Goal: Information Seeking & Learning: Learn about a topic

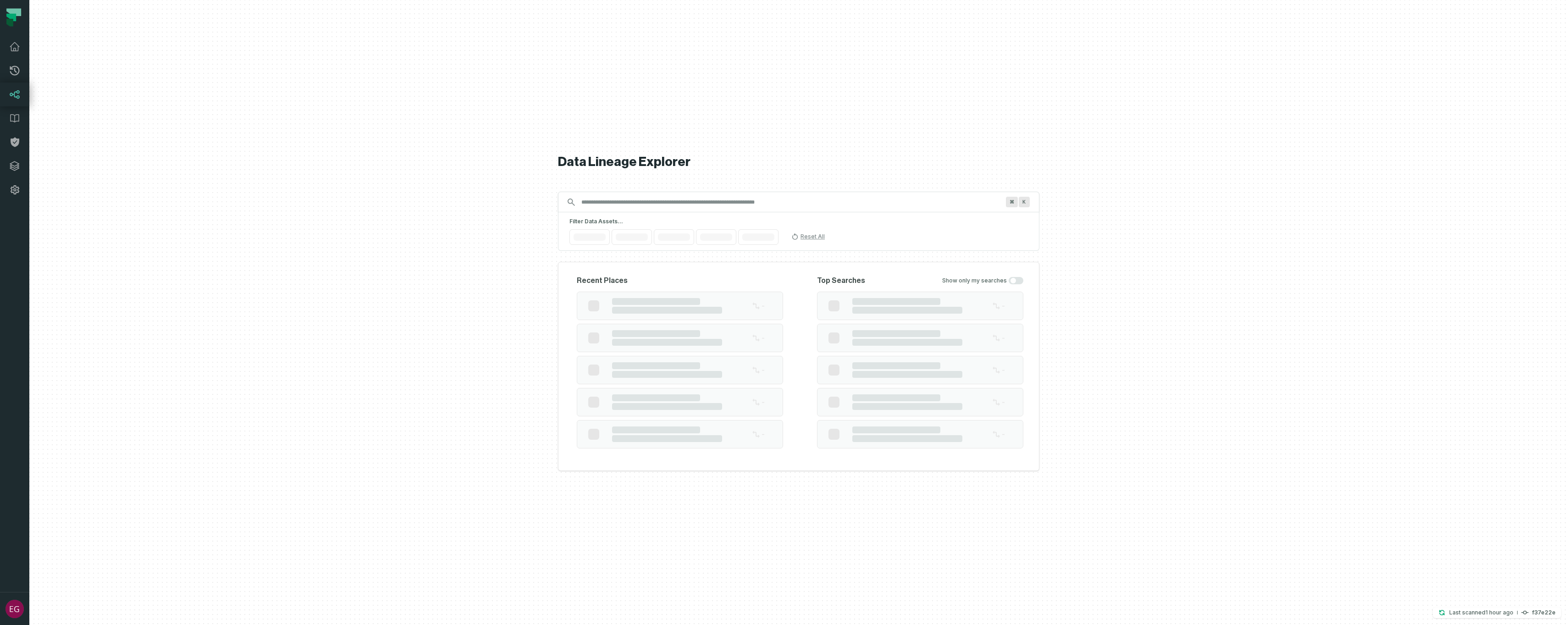
click at [618, 202] on input "Discovery Provider cmdk menu" at bounding box center [790, 202] width 429 height 15
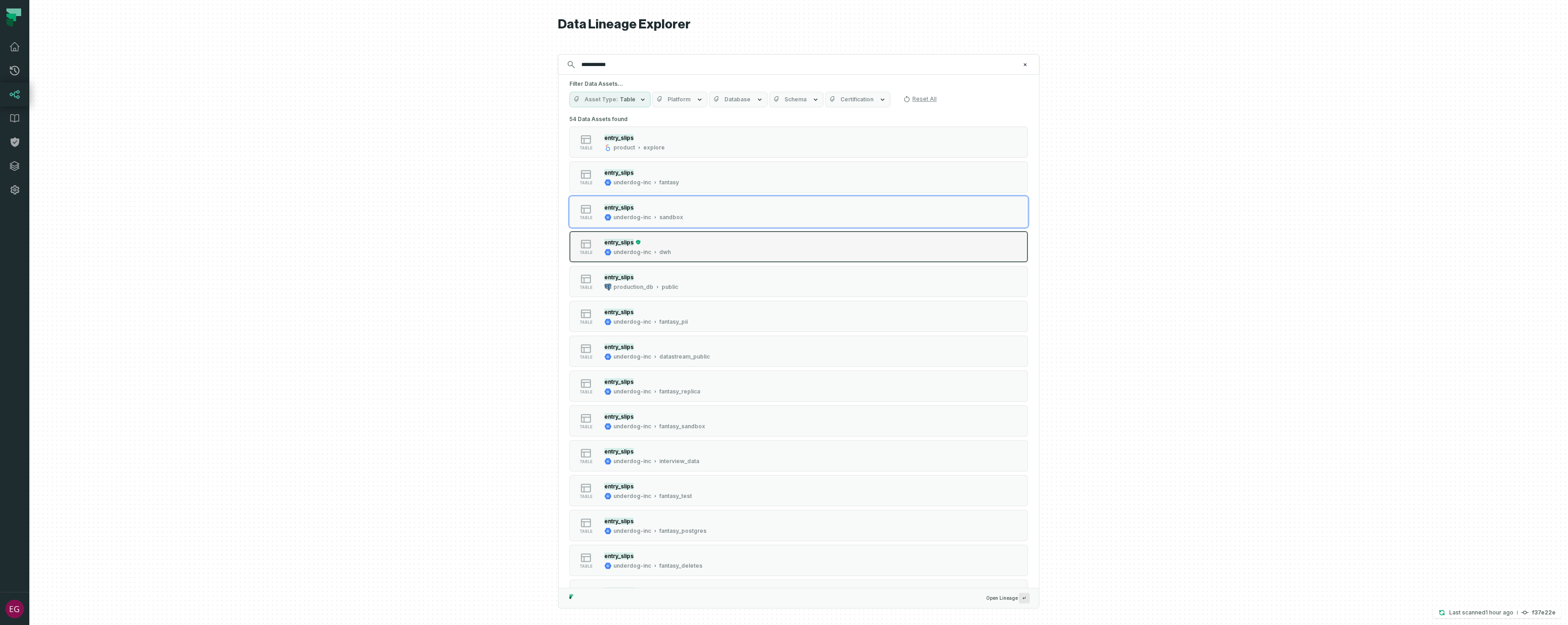
type input "**********"
click at [711, 243] on div "table entry_slips underdog-inc dwh" at bounding box center [686, 247] width 229 height 19
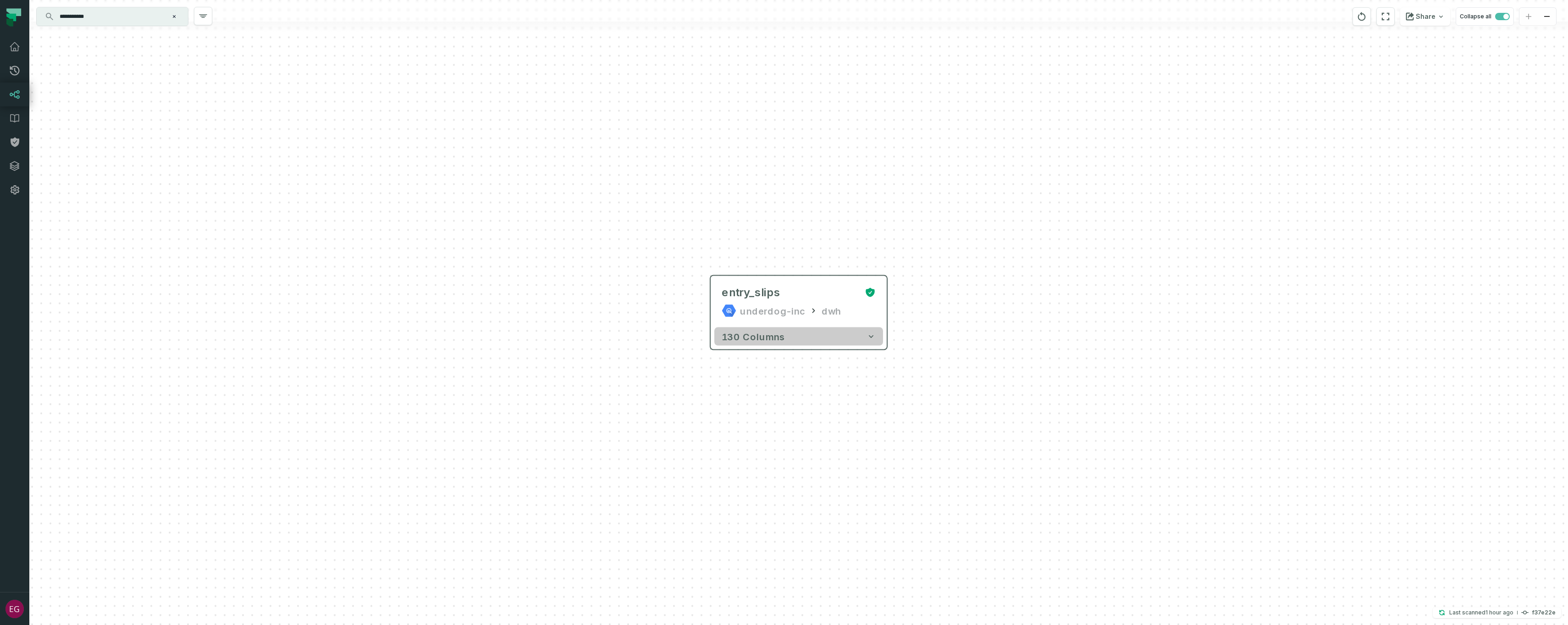
click at [873, 334] on icon "button" at bounding box center [871, 336] width 9 height 9
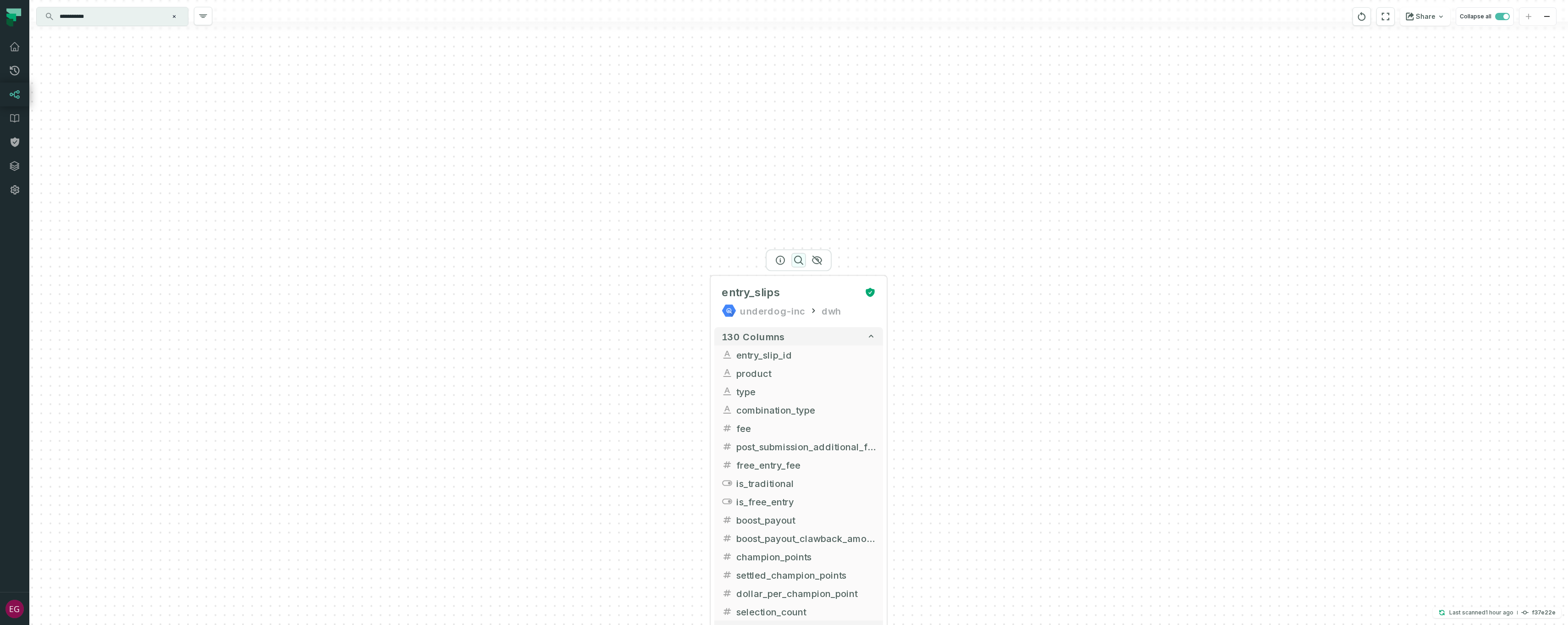
click at [800, 259] on icon "button" at bounding box center [798, 260] width 11 height 11
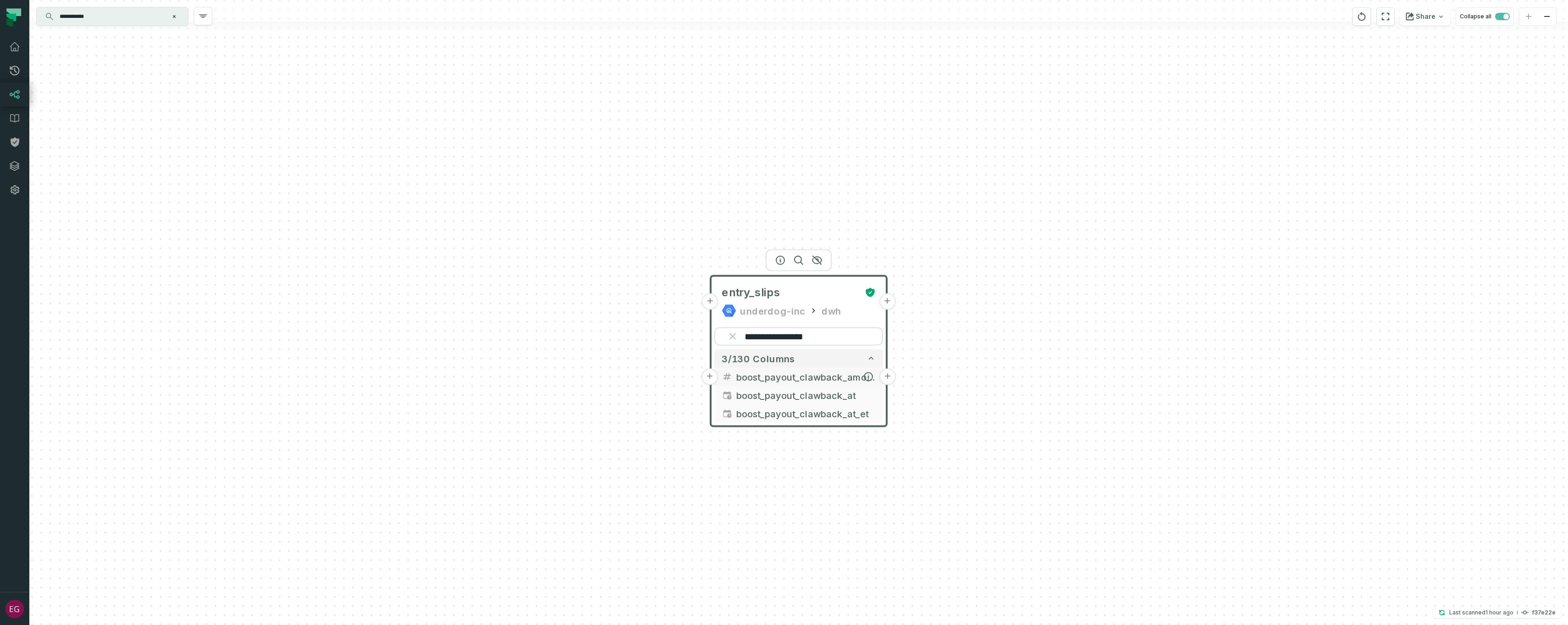
type input "**********"
click at [774, 371] on span "boost_payout_clawback_amount" at bounding box center [806, 377] width 139 height 14
click at [712, 376] on button "+" at bounding box center [710, 377] width 17 height 17
click at [712, 378] on button "+" at bounding box center [710, 376] width 17 height 17
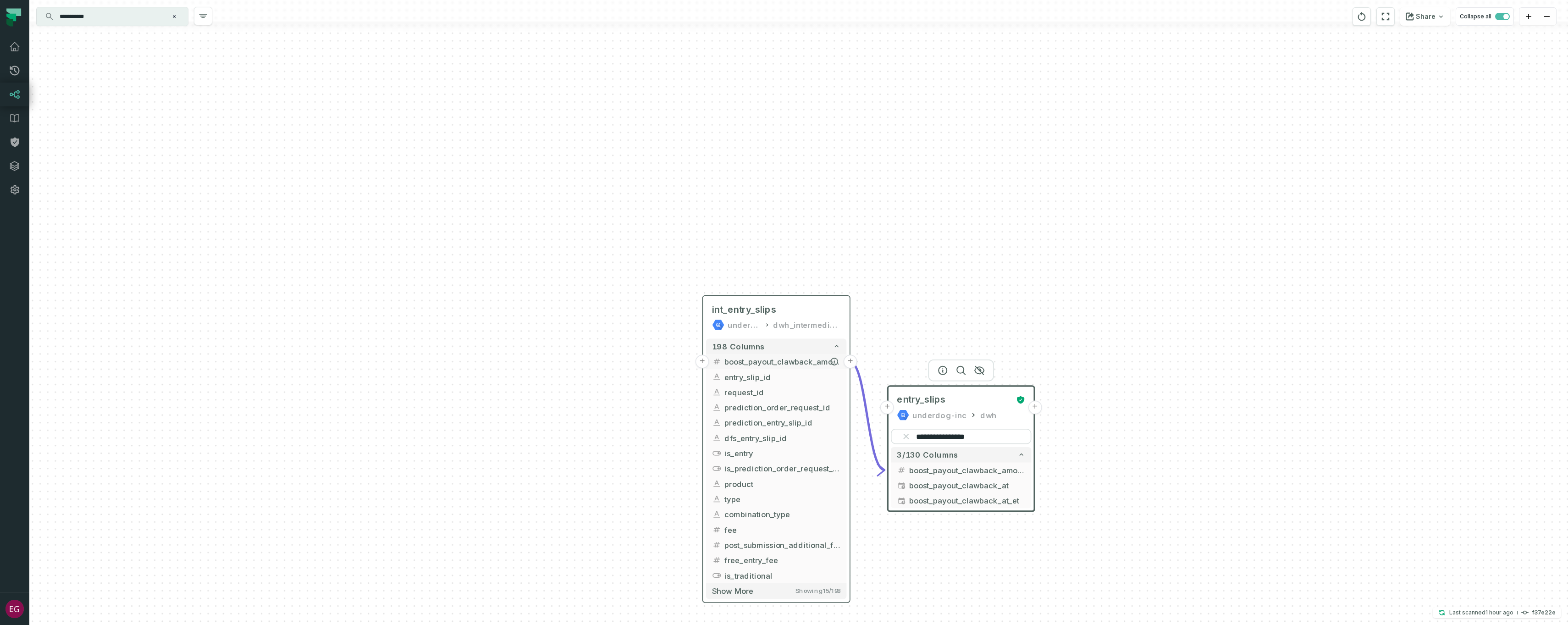
click at [758, 359] on span "boost_payout_clawback_amount" at bounding box center [782, 361] width 116 height 11
click at [760, 279] on icon "button" at bounding box center [758, 280] width 11 height 11
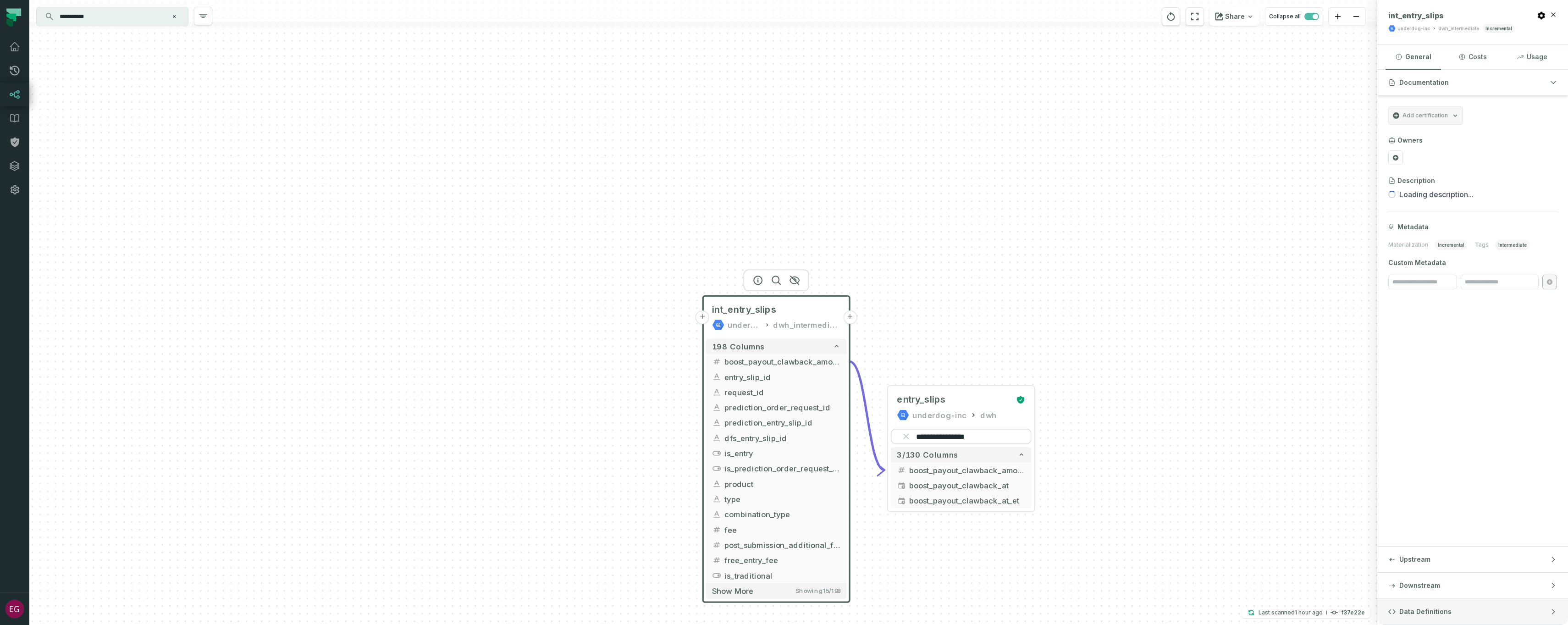
click at [1447, 610] on span "Data Definitions" at bounding box center [1425, 612] width 52 height 9
click at [1437, 186] on button "dbt Updated [DATE] 8:26:05 PM" at bounding box center [1472, 187] width 169 height 13
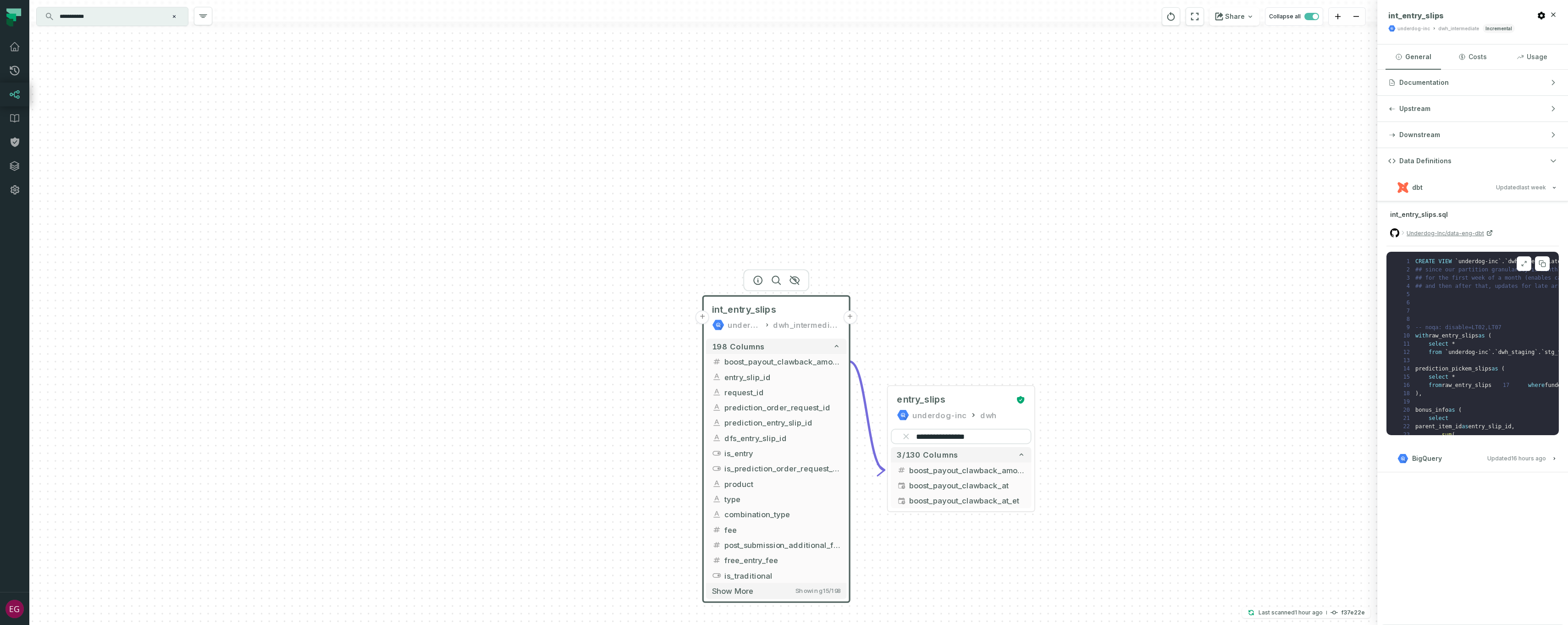
click at [1524, 262] on icon at bounding box center [1524, 263] width 7 height 7
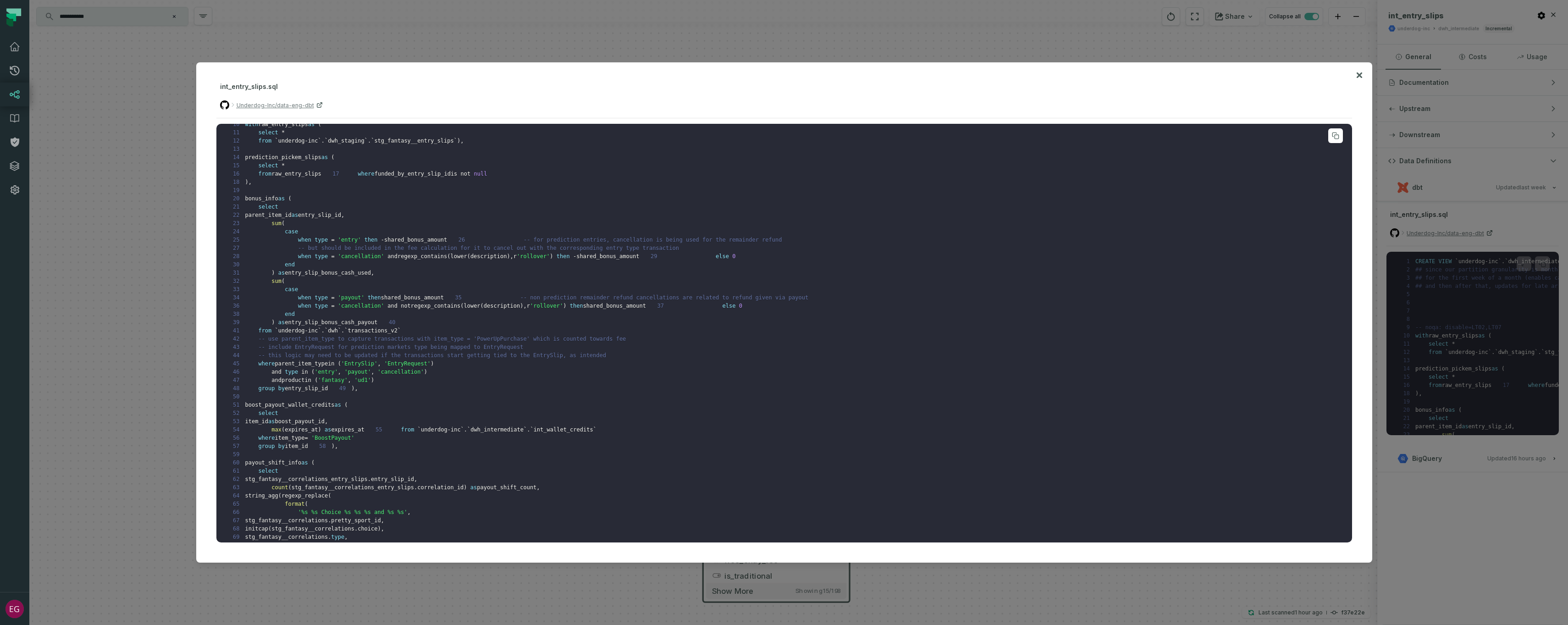
click at [784, 378] on pre "1 CREATE VIEW ` underdog-inc ` . ` dwh_intermediate ` . ` int_entry_slips ` AS …" at bounding box center [784, 332] width 1136 height 418
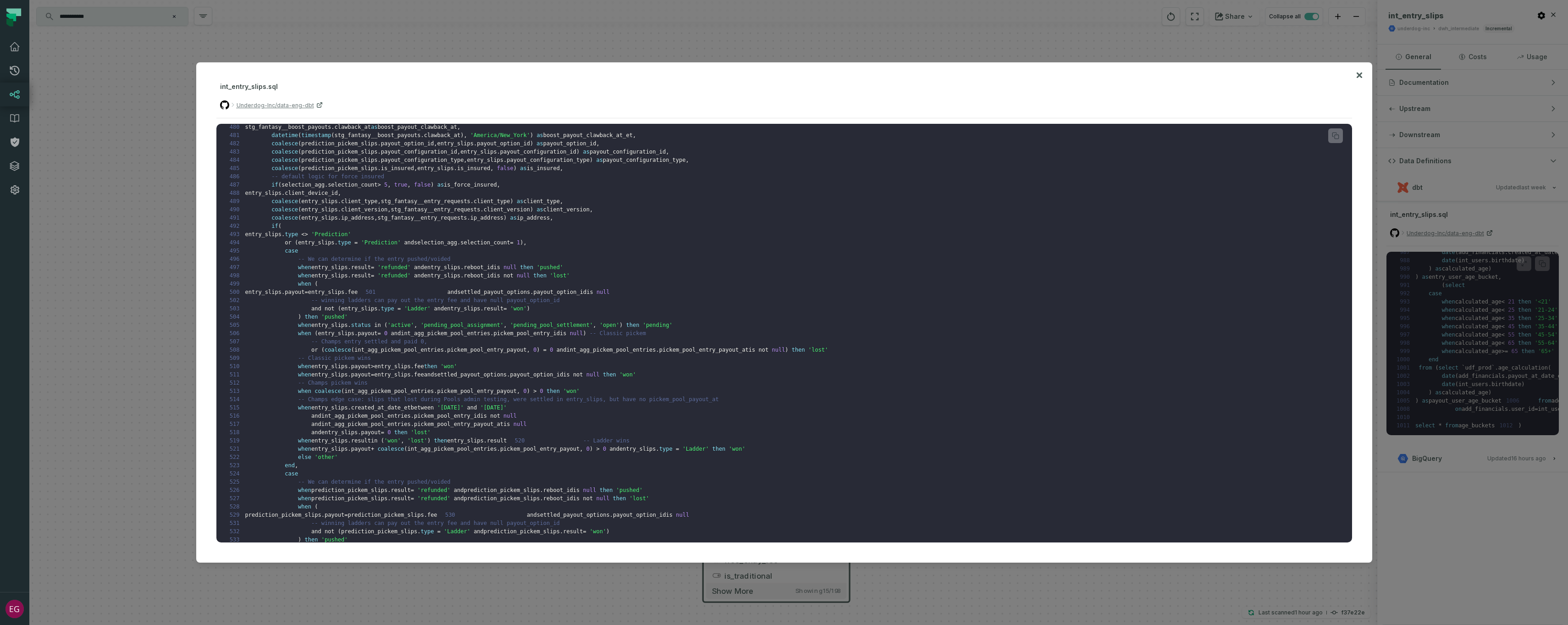
scroll to position [7779, 0]
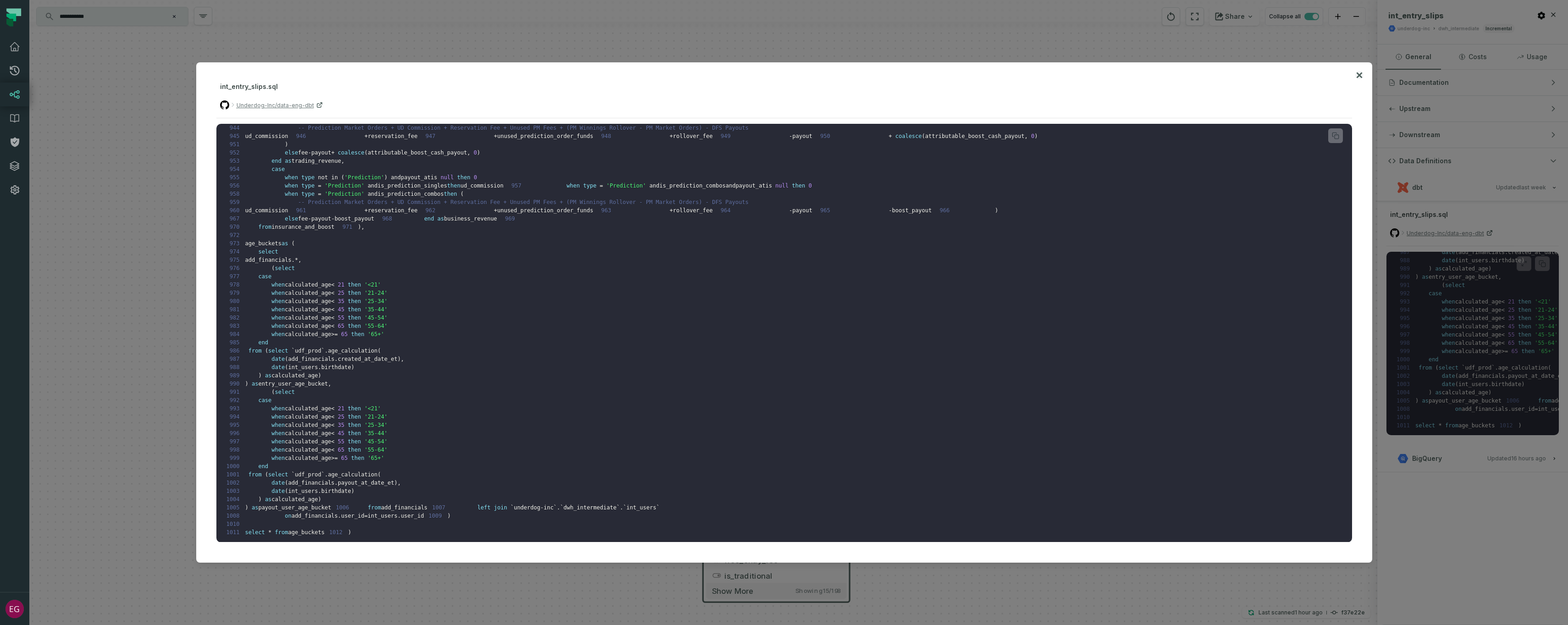
click at [1360, 74] on icon at bounding box center [1359, 75] width 5 height 5
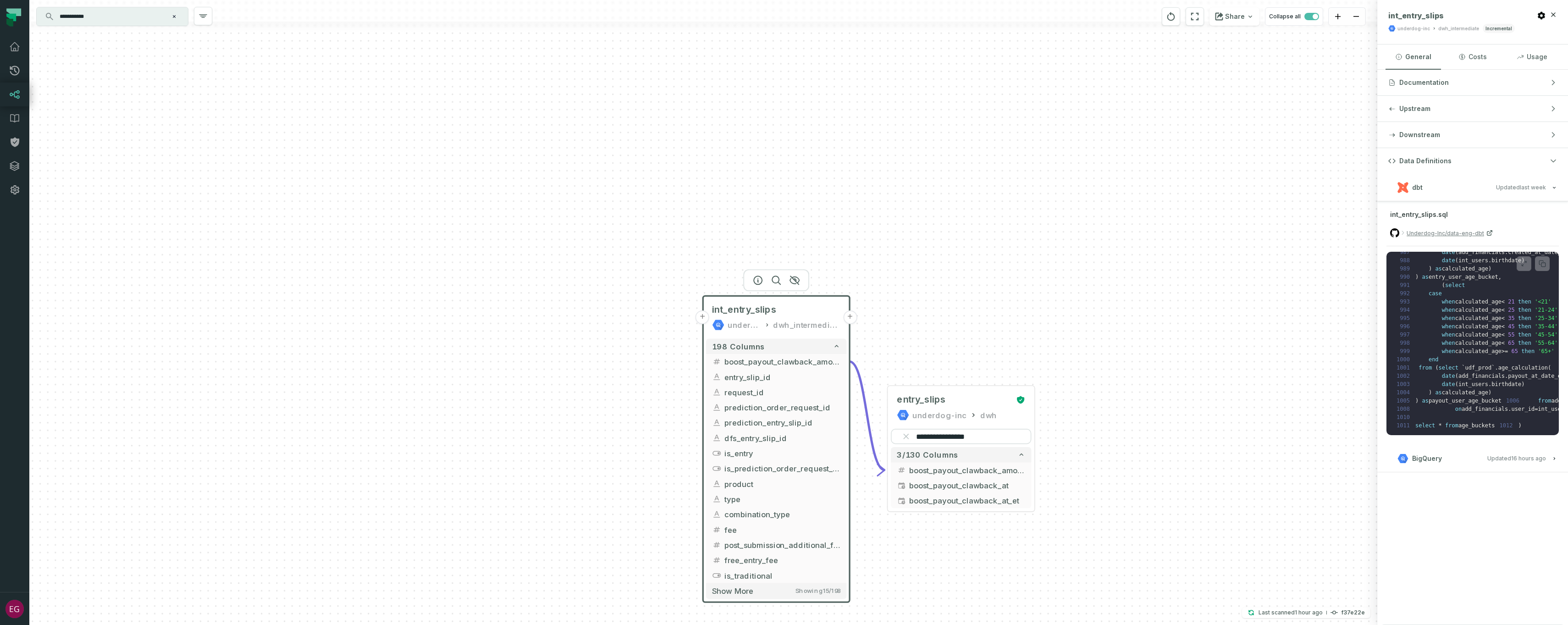
click at [174, 17] on icon "Clear search query" at bounding box center [174, 17] width 3 height 3
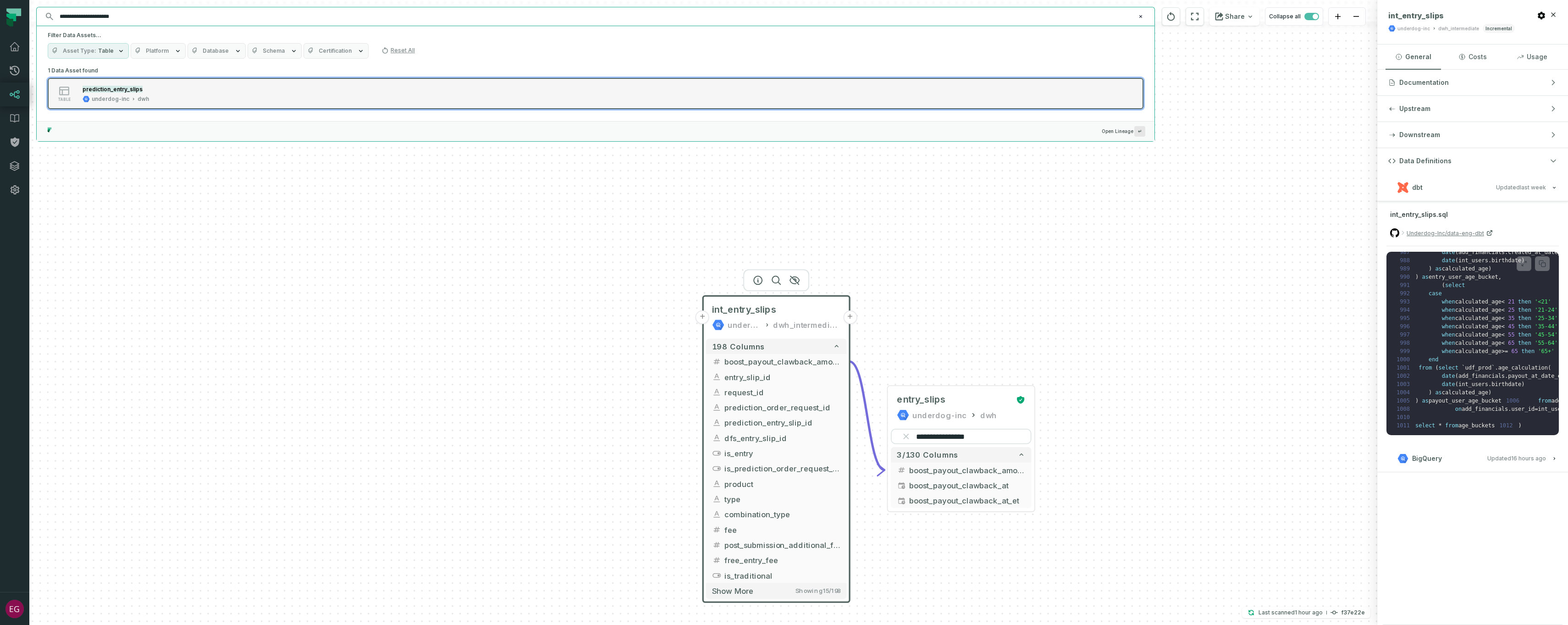
type input "**********"
click at [173, 87] on div "table prediction_entry_slips underdog-inc dwh" at bounding box center [164, 94] width 229 height 19
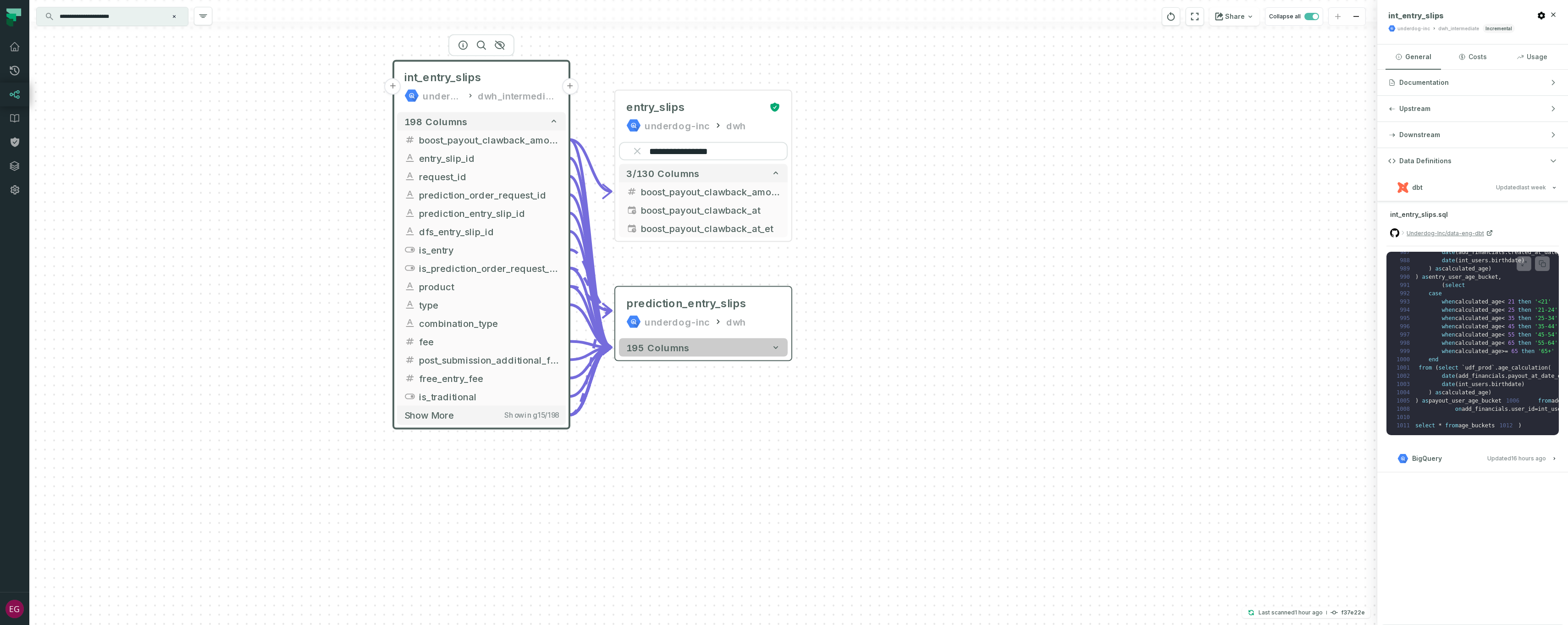
click at [766, 351] on button "195 columns" at bounding box center [703, 348] width 169 height 19
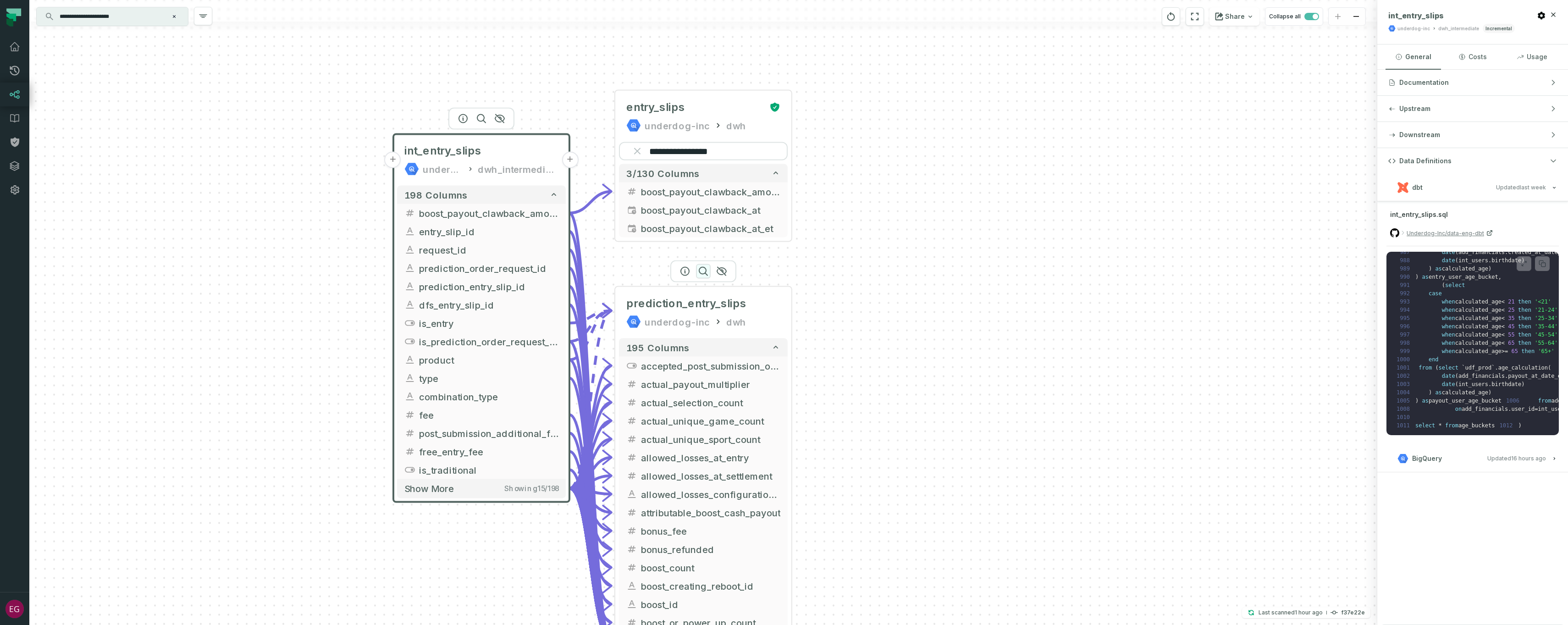
click at [706, 273] on icon "button" at bounding box center [703, 271] width 11 height 11
click at [702, 267] on icon "button" at bounding box center [703, 271] width 11 height 11
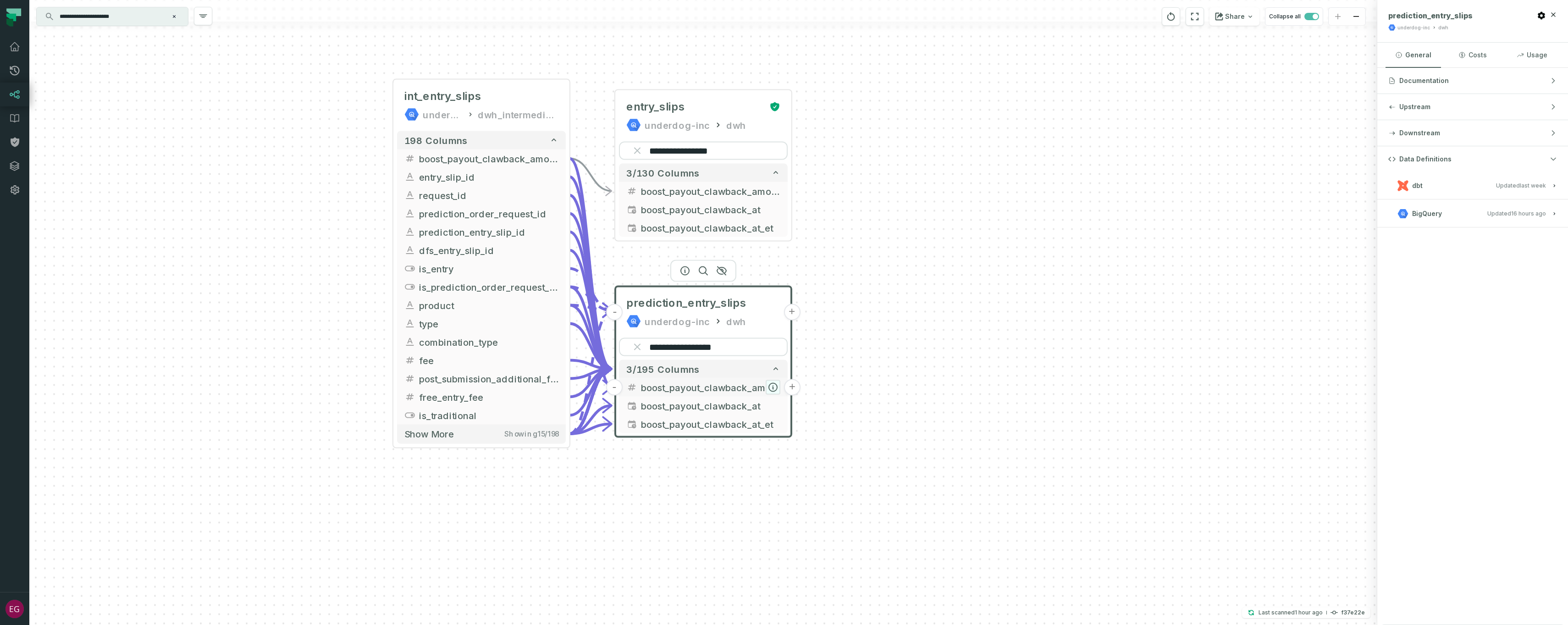
type input "**********"
click at [774, 386] on icon "button" at bounding box center [773, 387] width 8 height 8
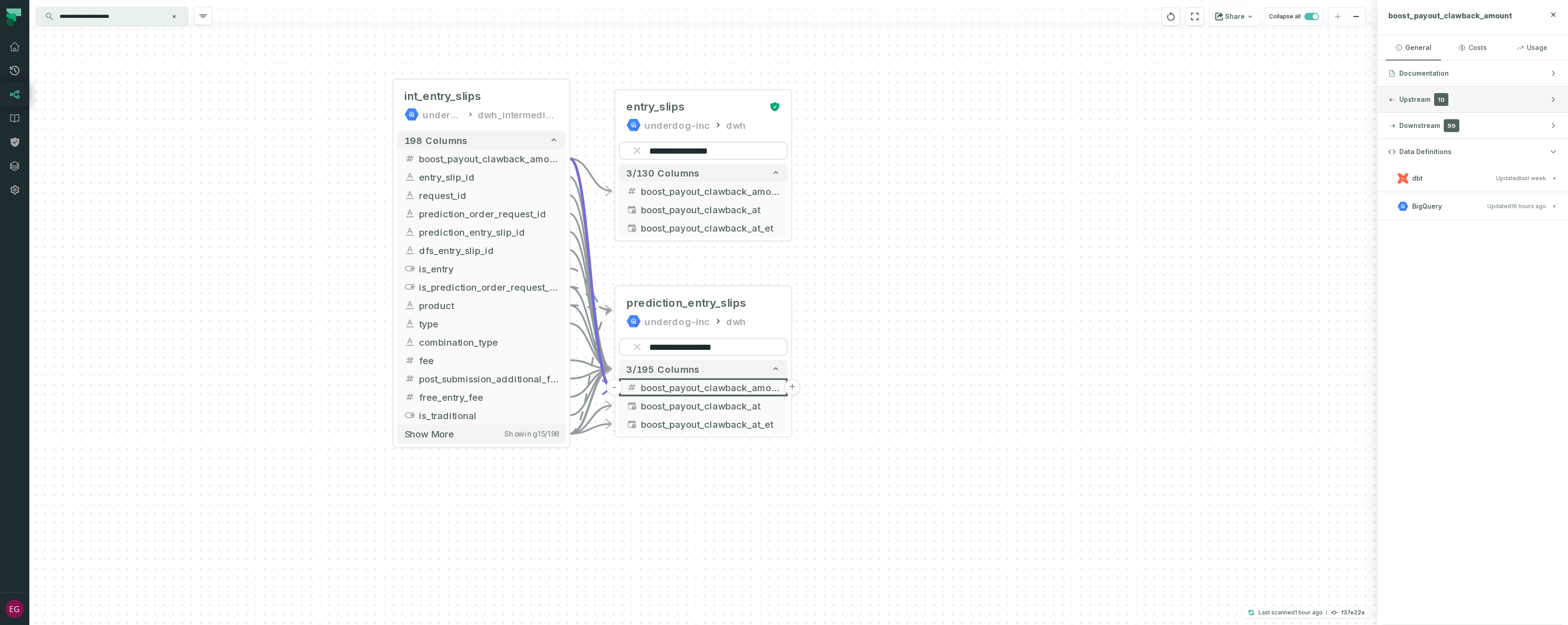
click at [1480, 107] on button "Upstream 10" at bounding box center [1472, 99] width 191 height 26
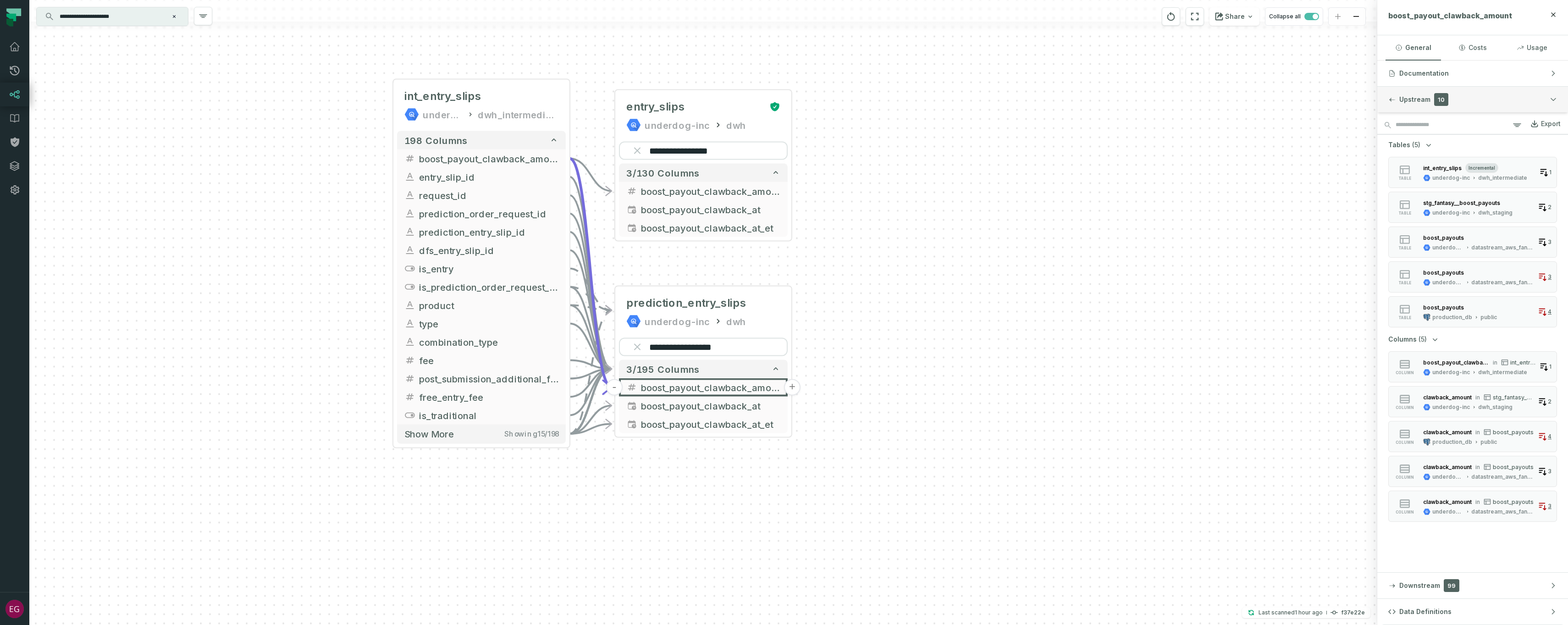
click at [1480, 107] on button "Upstream 10" at bounding box center [1472, 99] width 191 height 26
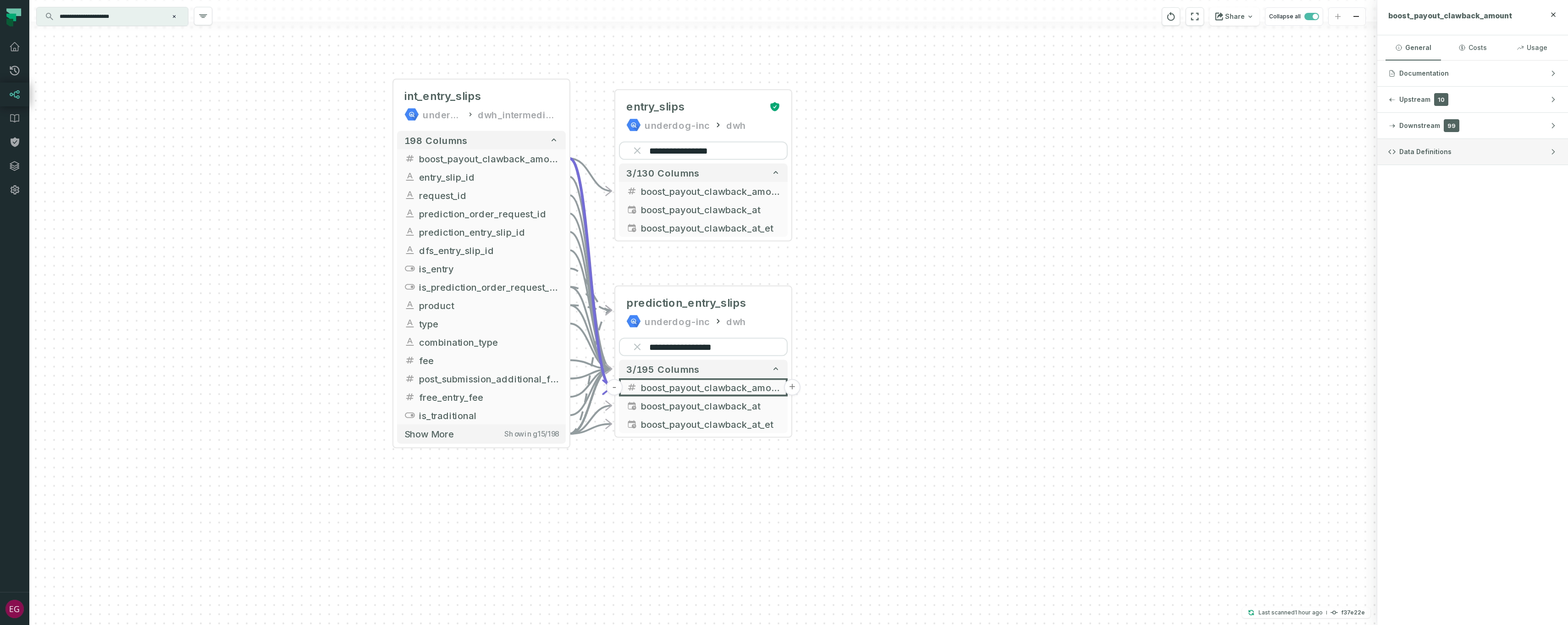
click at [1472, 163] on button "Data Definitions" at bounding box center [1472, 151] width 191 height 26
click at [1477, 190] on h3 "dbt Updated [DATE] 8:26:05 PM" at bounding box center [1472, 178] width 191 height 27
click at [1467, 180] on button "dbt Updated [DATE] 8:26:05 PM" at bounding box center [1472, 178] width 169 height 13
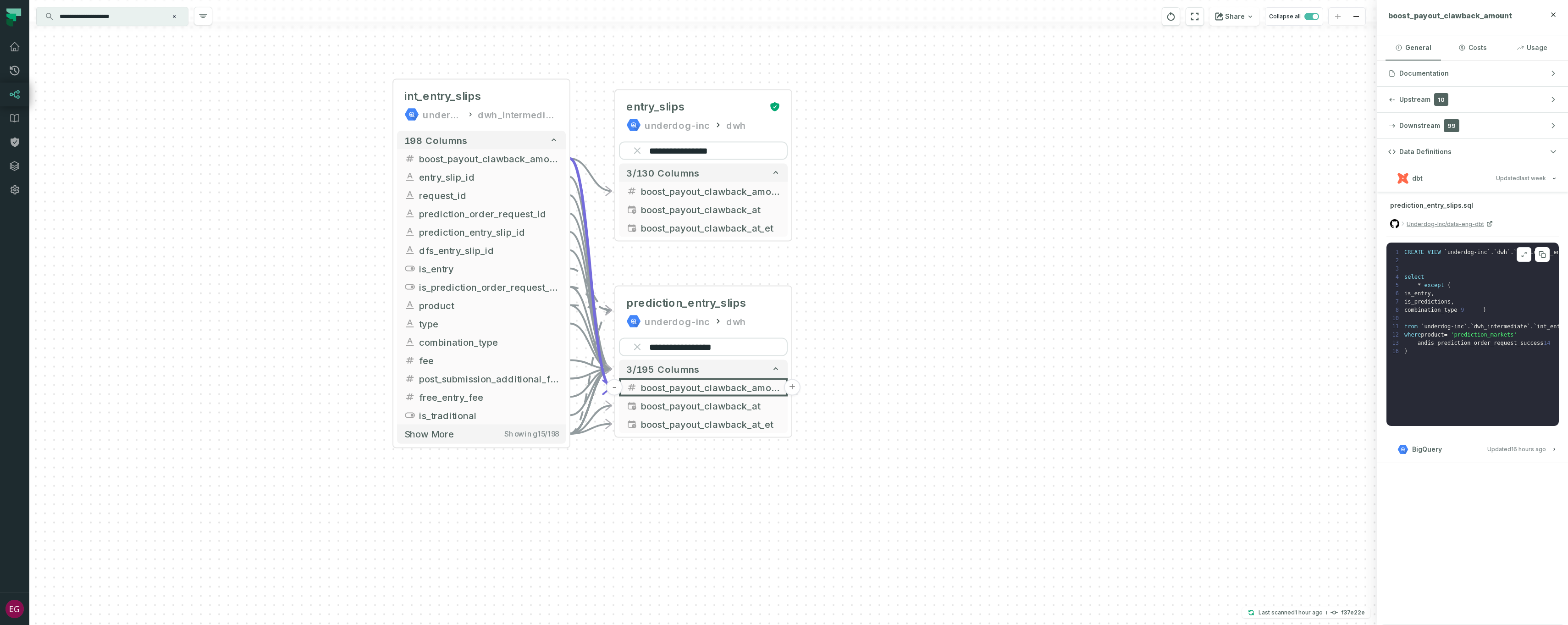
click at [1521, 251] on icon at bounding box center [1524, 254] width 7 height 7
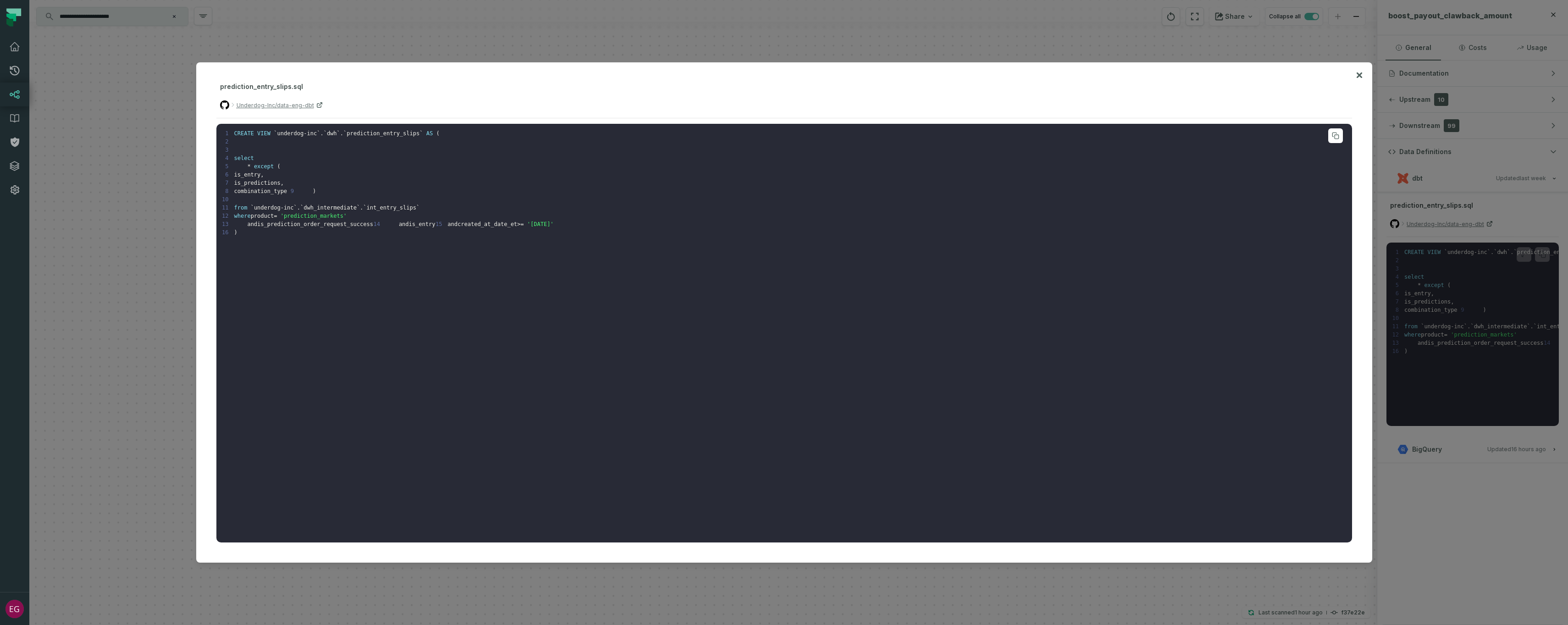
click at [880, 304] on pre "1 CREATE VIEW ` underdog-inc ` . ` dwh ` . ` prediction_entry_slips ` AS ( 2 3 …" at bounding box center [784, 332] width 1136 height 418
click at [1358, 72] on icon at bounding box center [1359, 75] width 7 height 11
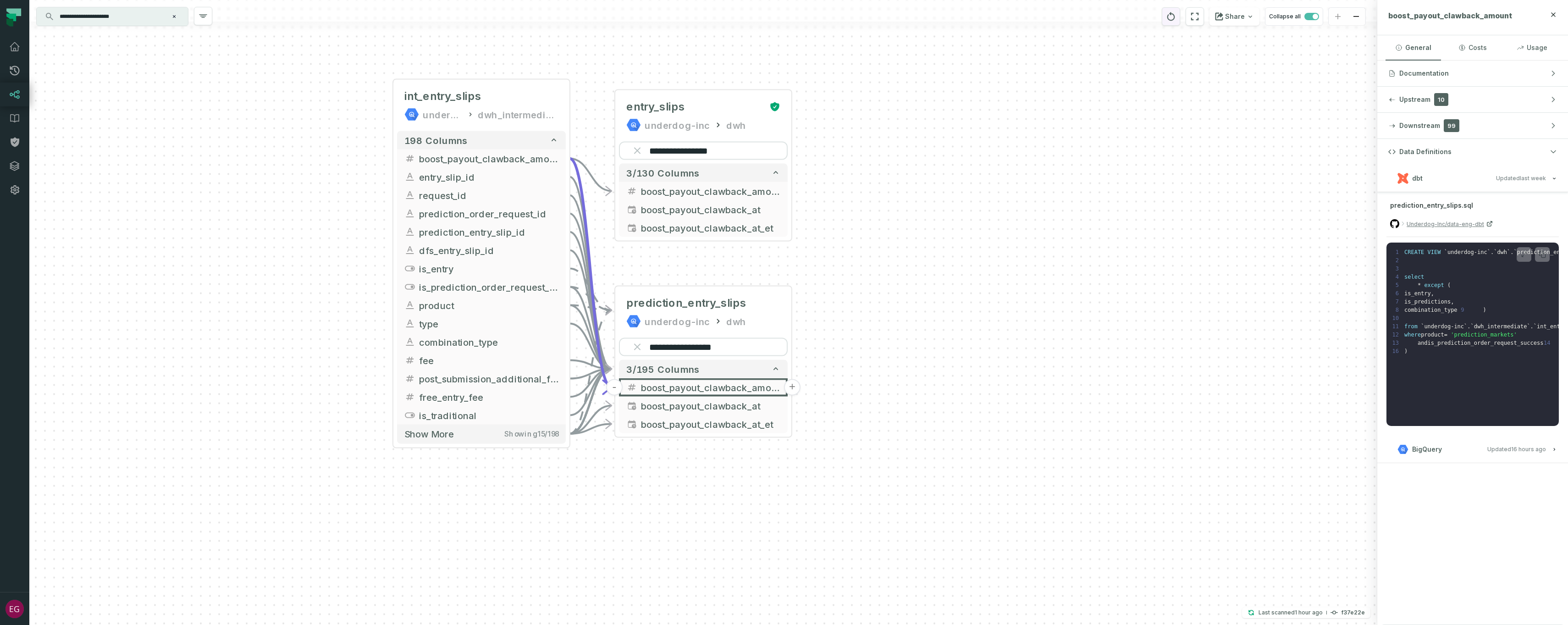
click at [1172, 12] on icon "reset" at bounding box center [1170, 17] width 10 height 11
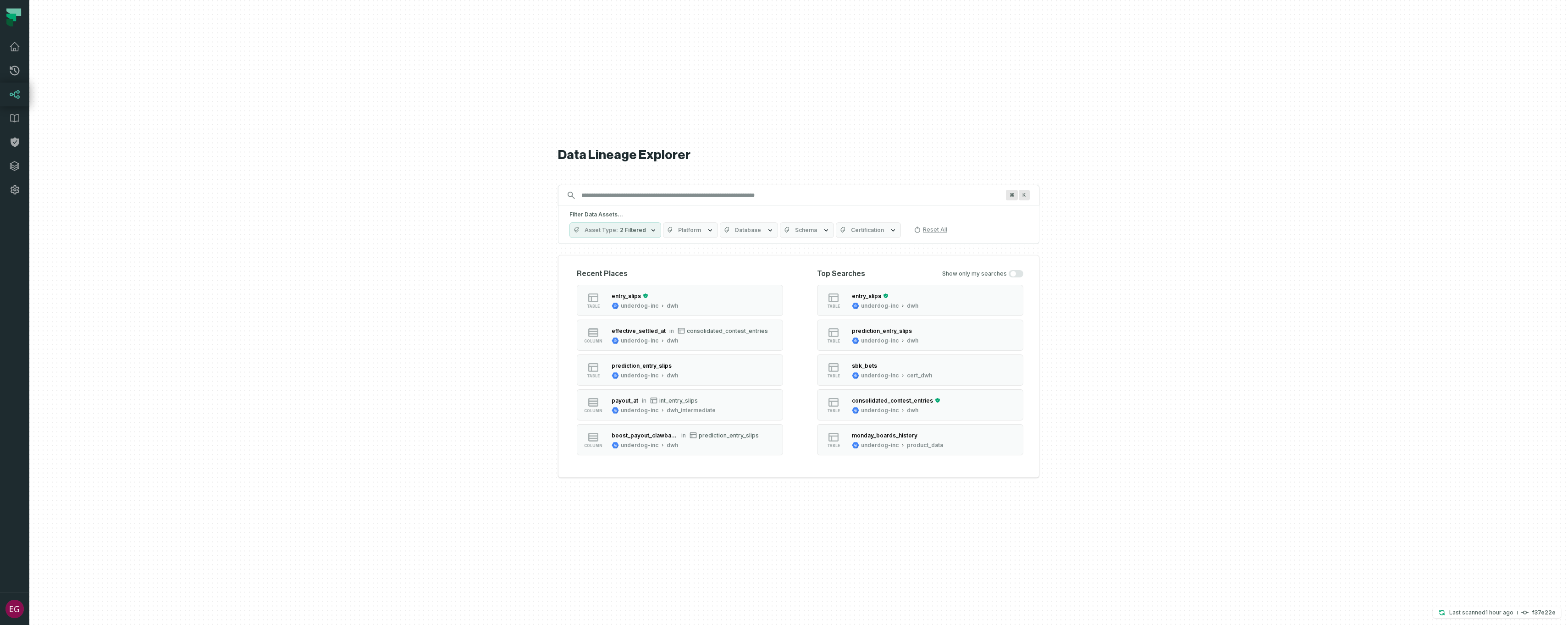
click at [650, 195] on input "Discovery Provider cmdk menu" at bounding box center [790, 195] width 429 height 15
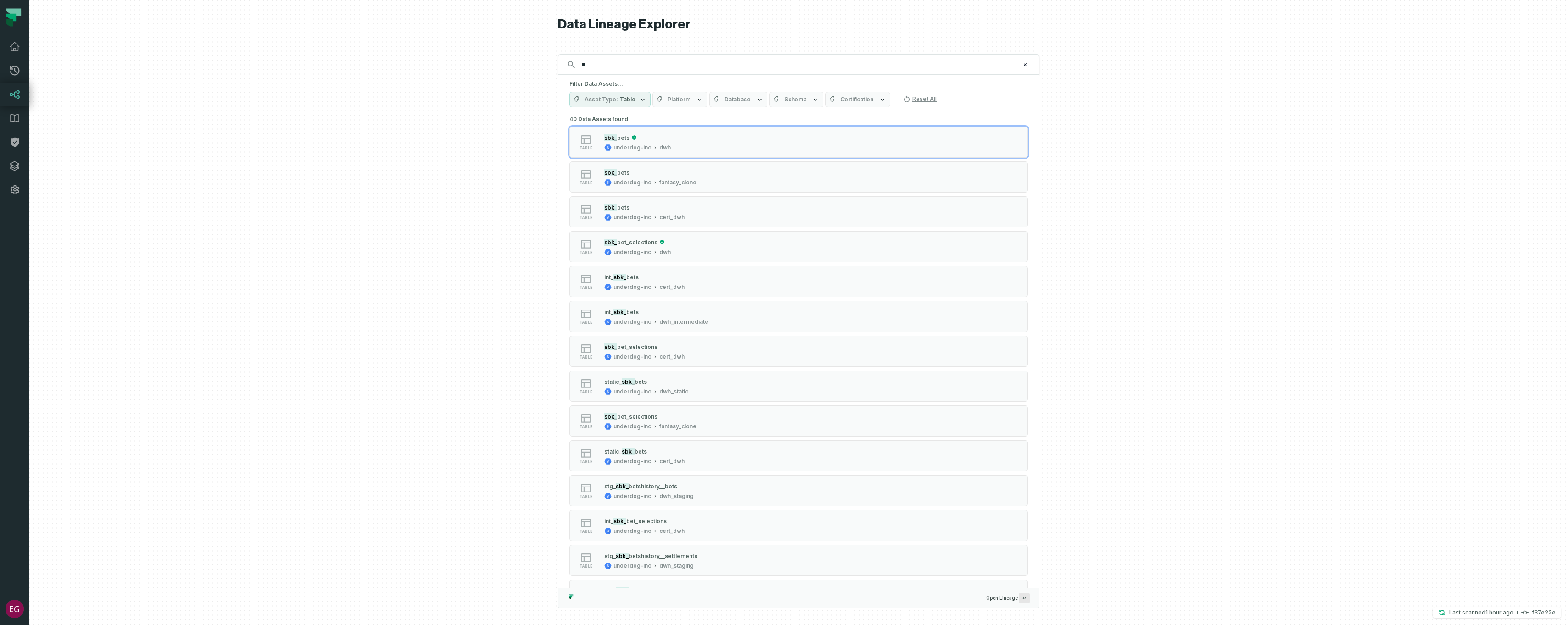
type input "*"
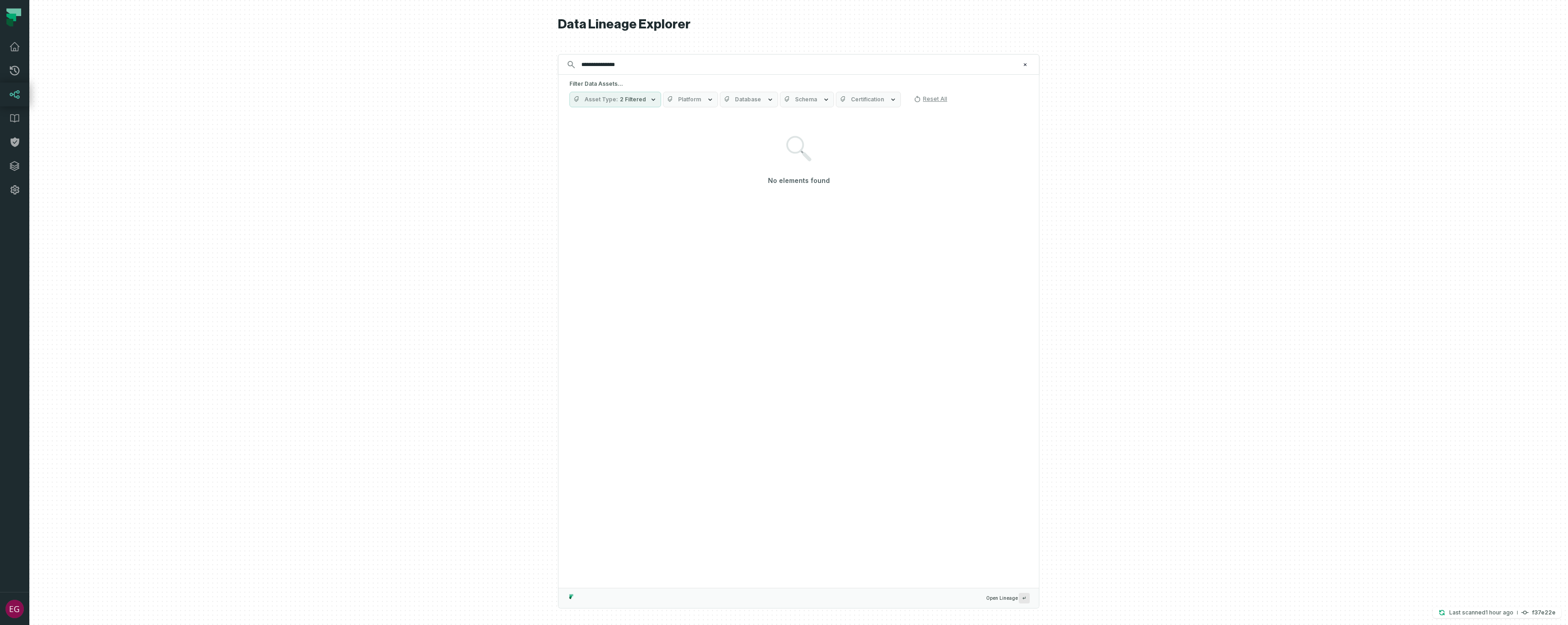
click at [642, 96] on span "2 Filtered" at bounding box center [632, 99] width 26 height 7
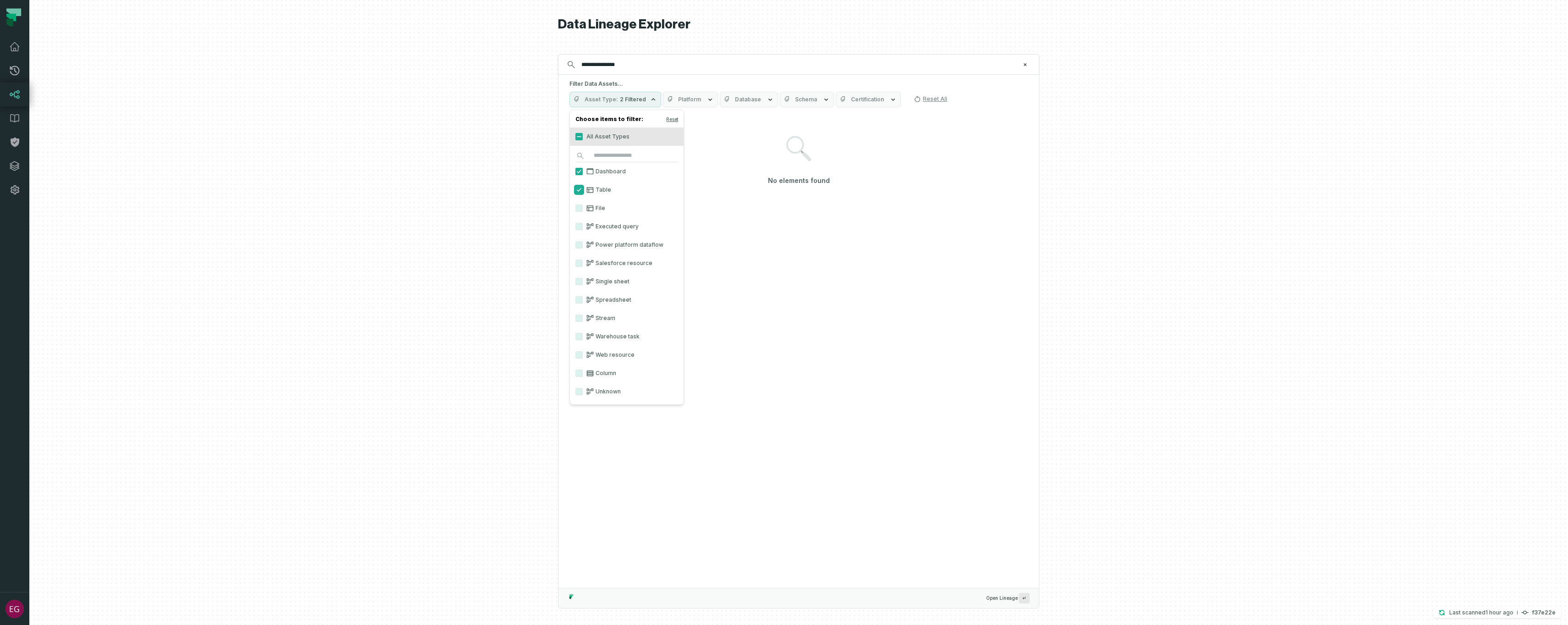
click at [578, 188] on button "Table" at bounding box center [578, 189] width 7 height 7
click at [578, 172] on button "Dashboard" at bounding box center [578, 171] width 7 height 7
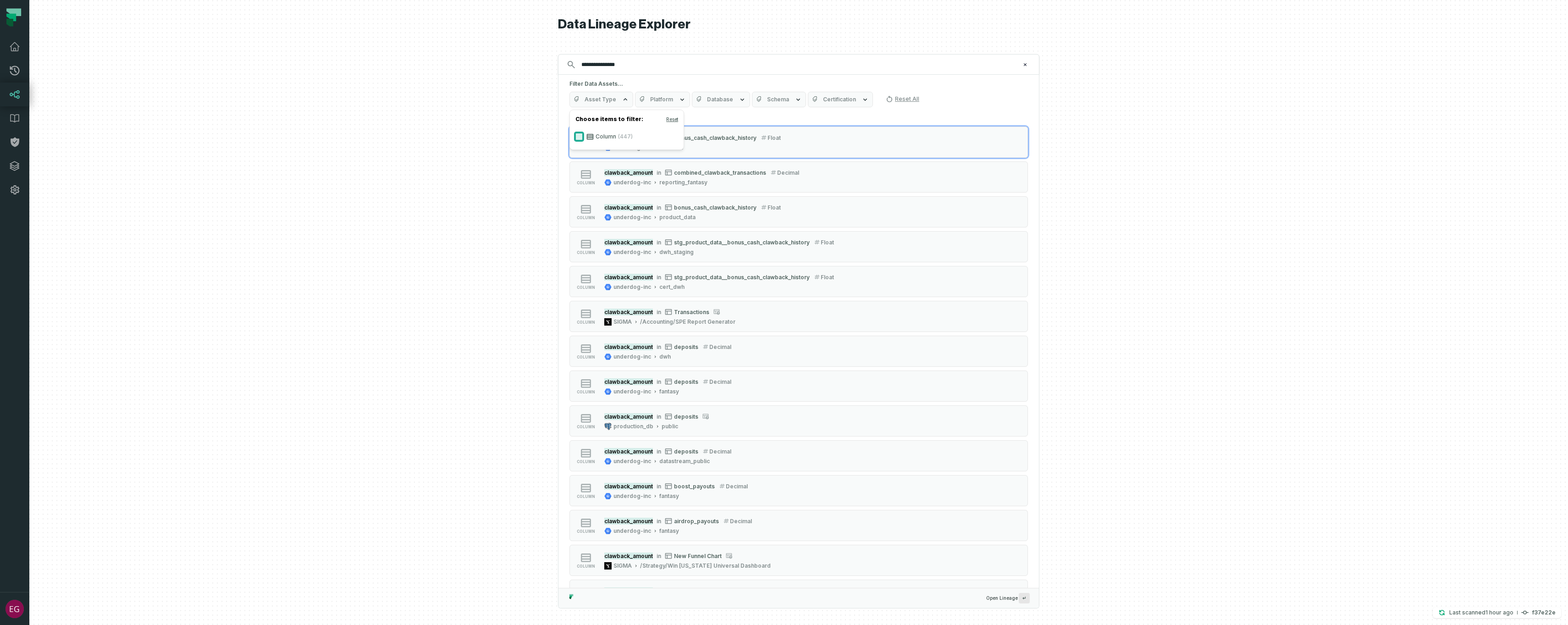
click at [581, 139] on button "Column (447)" at bounding box center [578, 136] width 7 height 7
click at [741, 83] on h5 "Filter Data Assets..." at bounding box center [798, 83] width 458 height 7
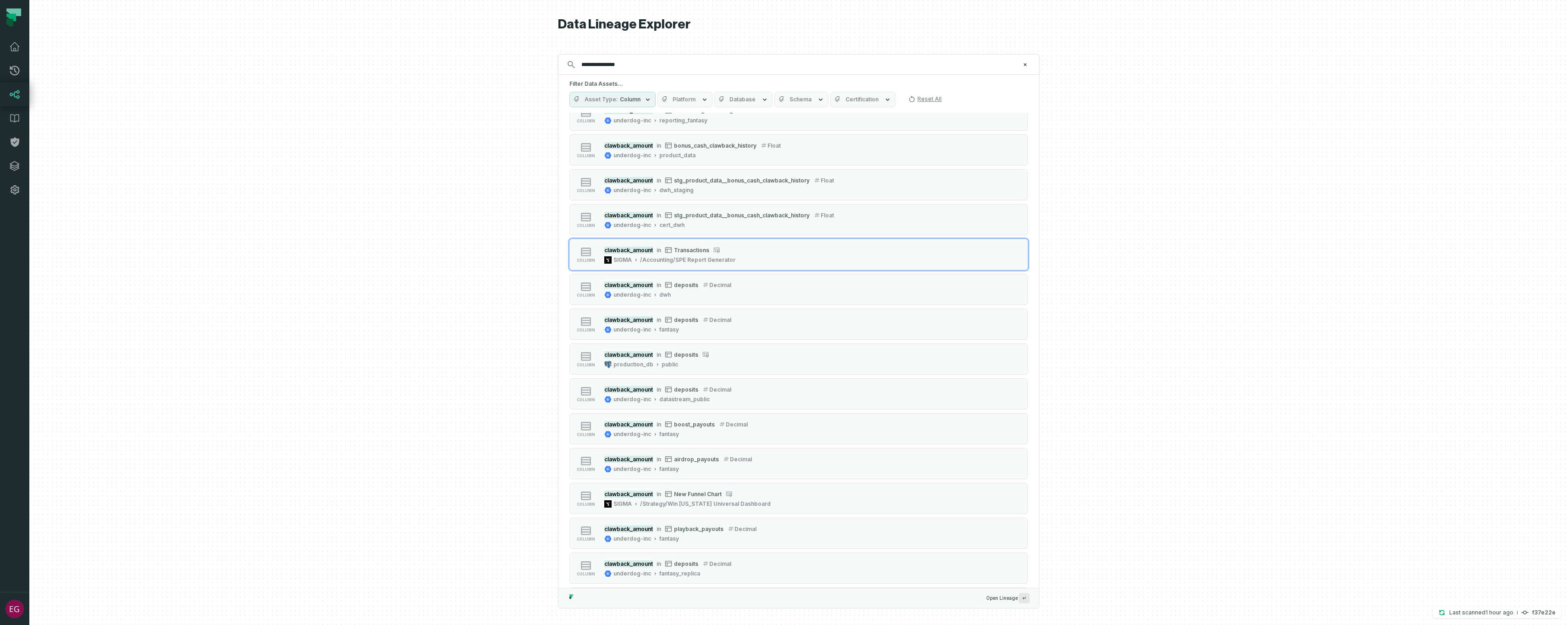
scroll to position [63, 0]
click at [677, 95] on button "Platform" at bounding box center [684, 99] width 55 height 15
click at [664, 153] on button "BIGQUERY (160)" at bounding box center [665, 155] width 7 height 7
click at [692, 59] on input "**********" at bounding box center [798, 65] width 444 height 15
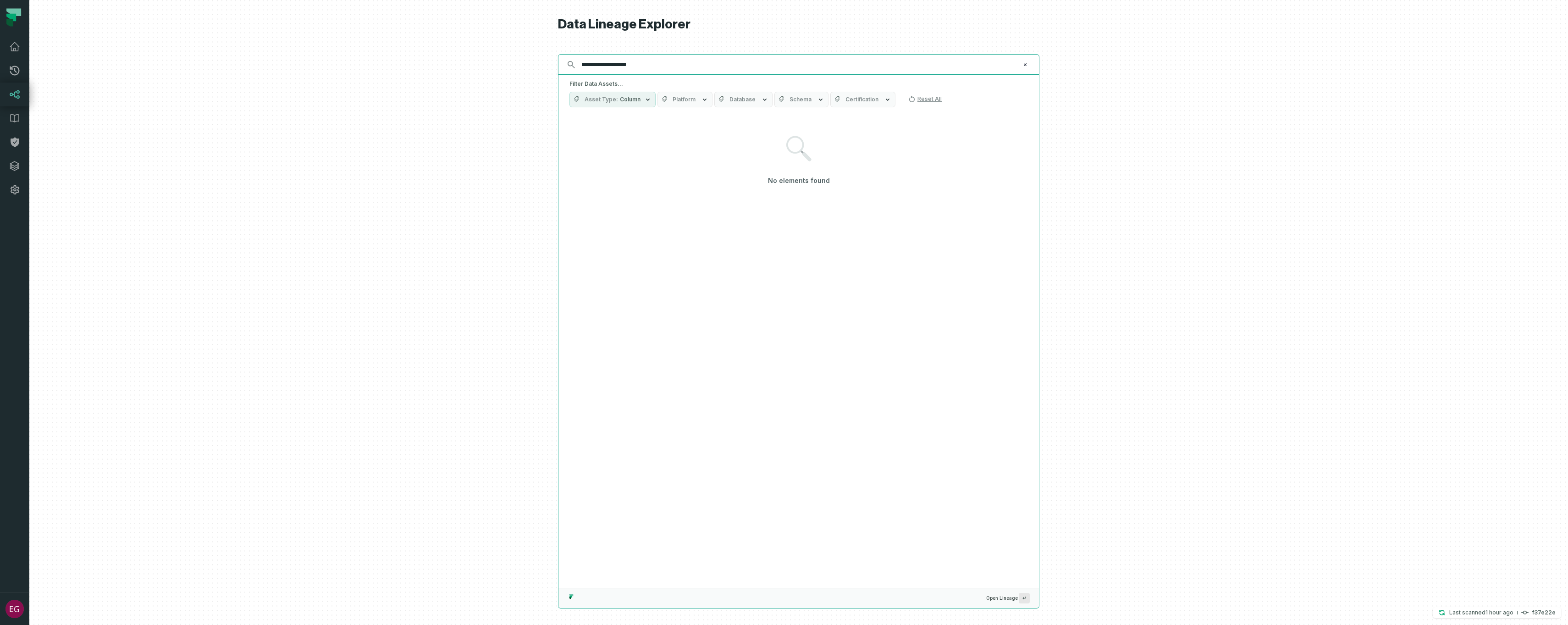
scroll to position [0, 0]
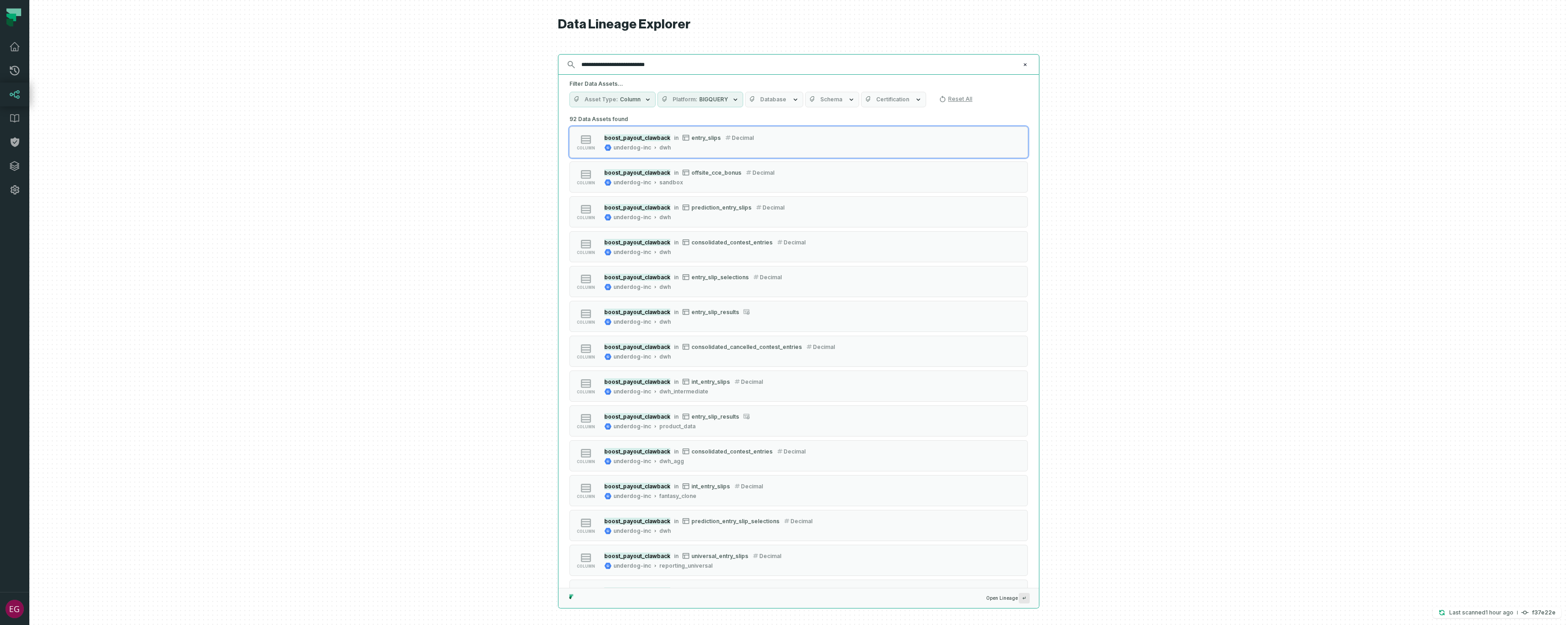
click at [677, 68] on input "**********" at bounding box center [798, 65] width 444 height 15
type input "**********"
click at [762, 94] on button "Database" at bounding box center [774, 99] width 58 height 15
click at [813, 98] on button "Schema" at bounding box center [832, 99] width 54 height 15
click at [813, 171] on button "dwh (12)" at bounding box center [810, 173] width 7 height 7
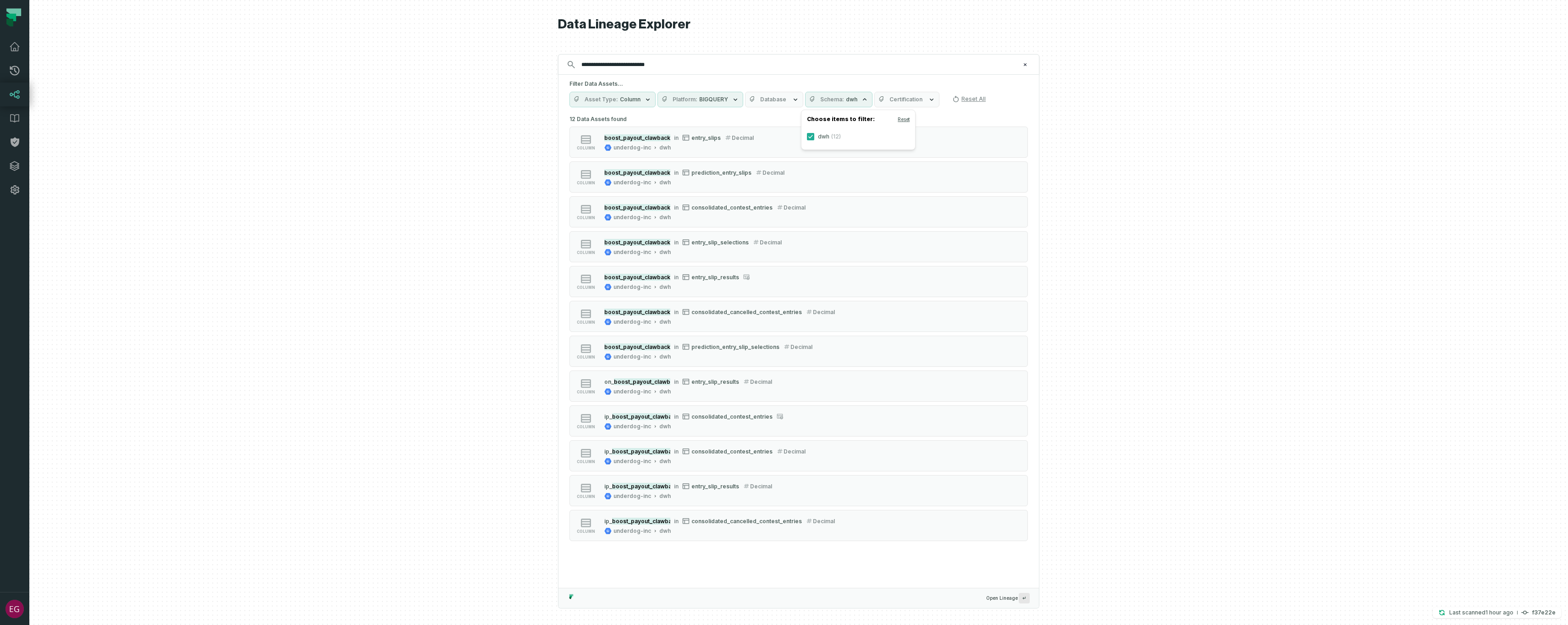
click at [969, 83] on h5 "Filter Data Assets..." at bounding box center [798, 83] width 458 height 7
click at [1022, 64] on icon "Clear search query" at bounding box center [1025, 65] width 5 height 5
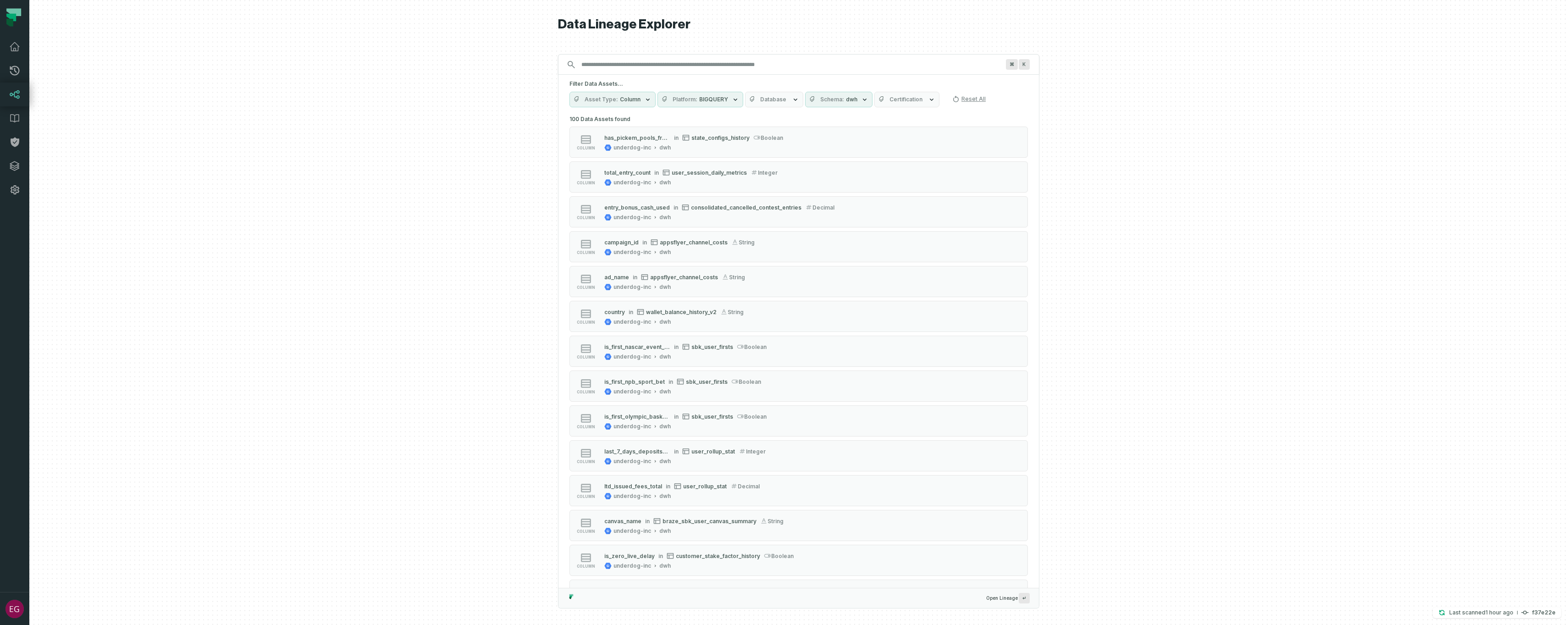
click at [642, 95] on button "Asset Type Column" at bounding box center [612, 99] width 86 height 15
click at [580, 137] on button "Column (4,762)" at bounding box center [578, 136] width 7 height 7
click at [678, 119] on button "Reset" at bounding box center [672, 119] width 12 height 7
click at [666, 70] on input "Discovery Provider cmdk menu" at bounding box center [790, 65] width 429 height 15
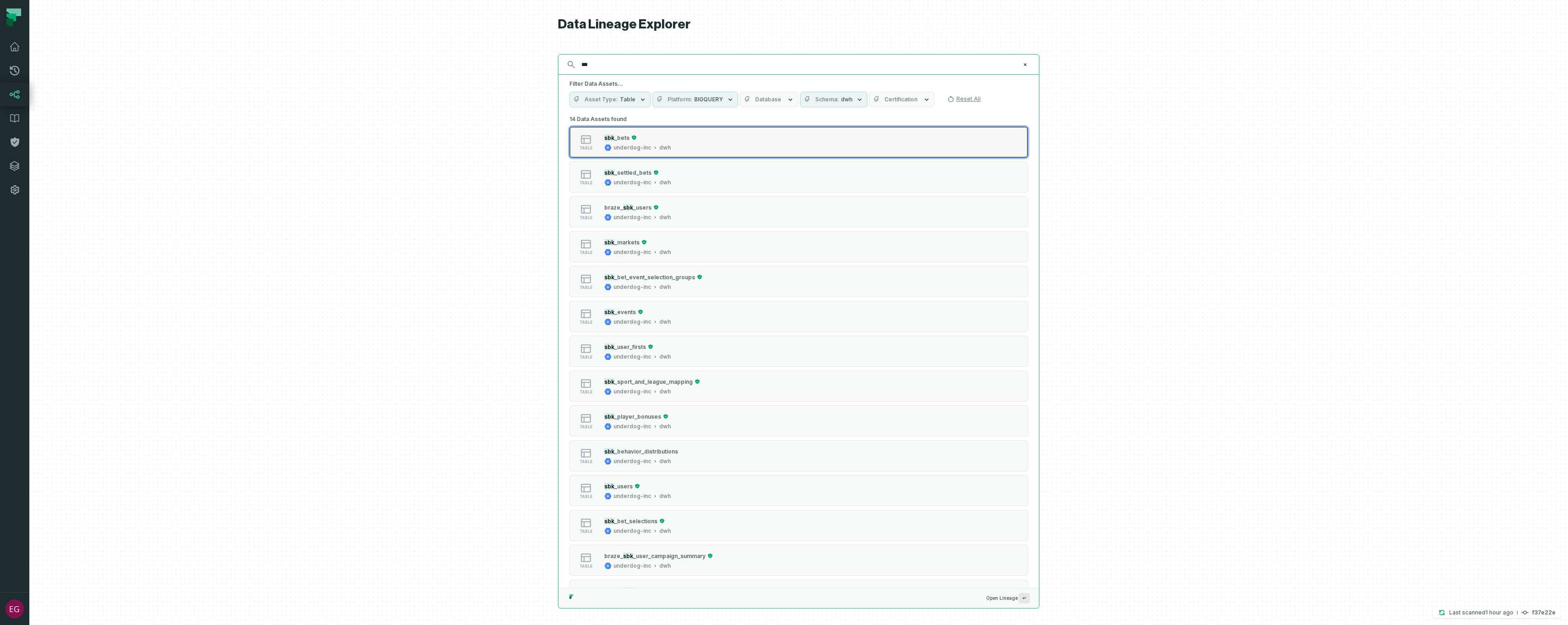
type input "***"
click at [730, 132] on button "table sbk _bets underdog-inc dwh" at bounding box center [798, 142] width 458 height 31
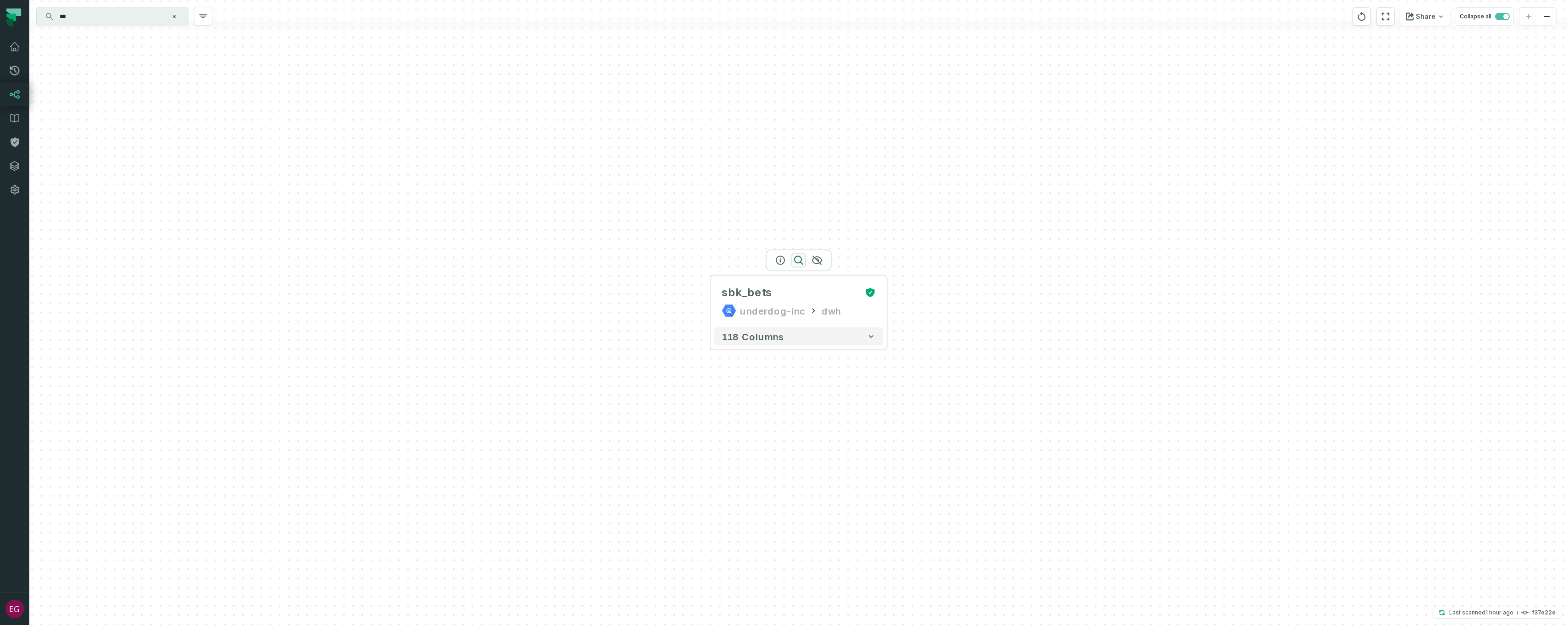
click at [798, 258] on icon "button" at bounding box center [798, 260] width 11 height 11
click at [796, 264] on div at bounding box center [798, 260] width 66 height 22
click at [797, 259] on icon "button" at bounding box center [798, 260] width 11 height 11
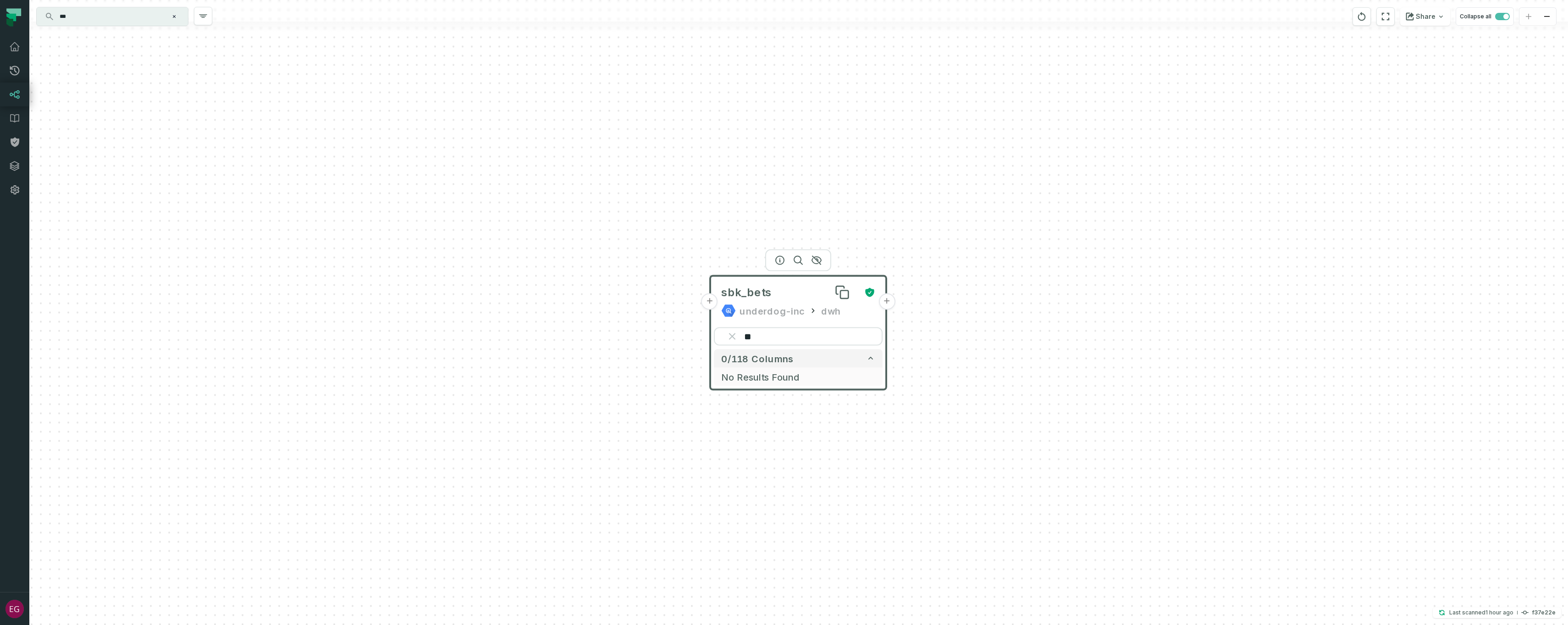
type input "*"
click at [995, 243] on div "+ sbk_bets underdog-inc dwh + 118 columns" at bounding box center [798, 312] width 1539 height 625
